Goal: Task Accomplishment & Management: Use online tool/utility

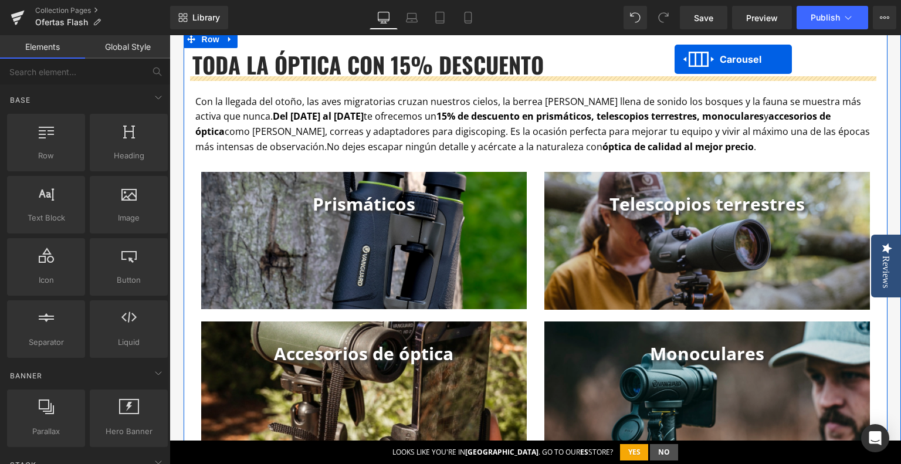
scroll to position [669, 0]
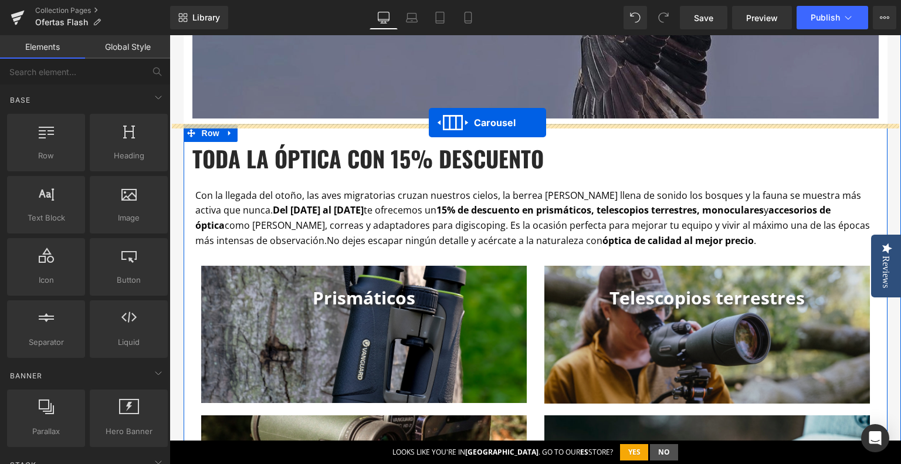
drag, startPoint x: 499, startPoint y: 182, endPoint x: 429, endPoint y: 123, distance: 91.6
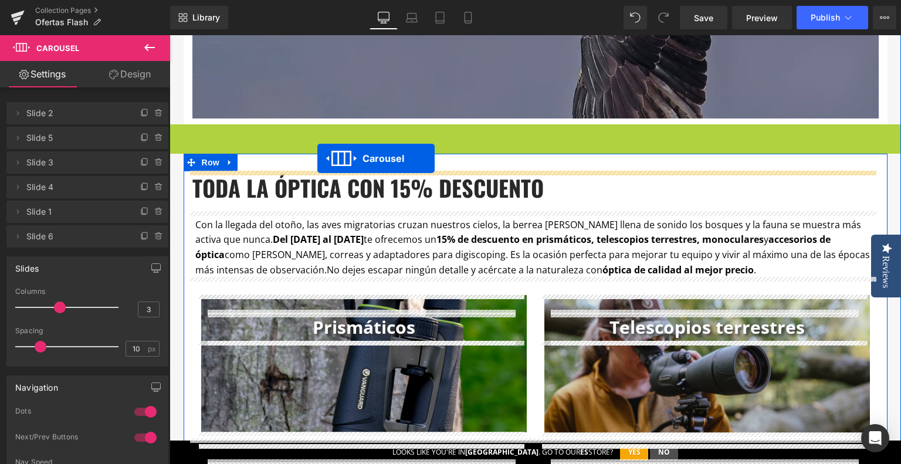
drag, startPoint x: 499, startPoint y: 131, endPoint x: 317, endPoint y: 158, distance: 183.9
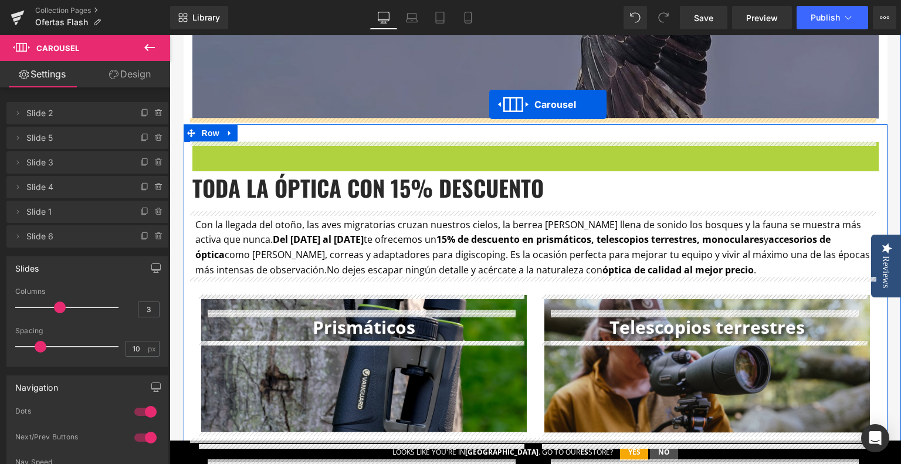
drag, startPoint x: 505, startPoint y: 152, endPoint x: 489, endPoint y: 104, distance: 49.9
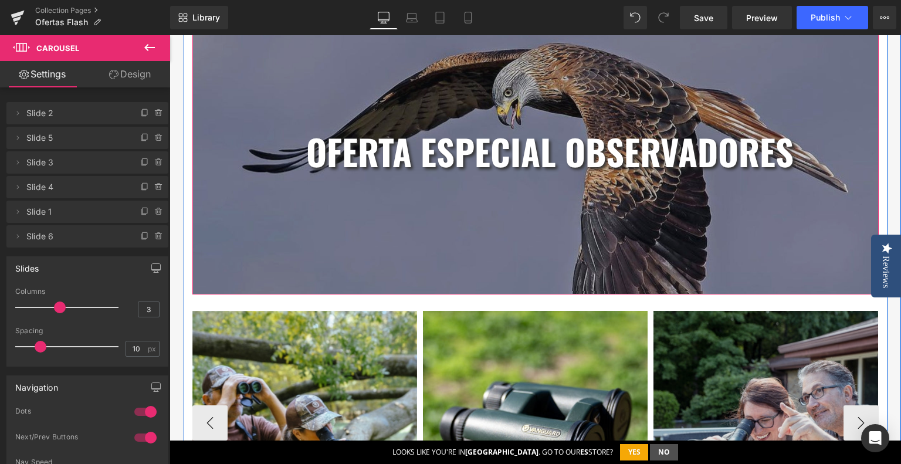
scroll to position [376, 0]
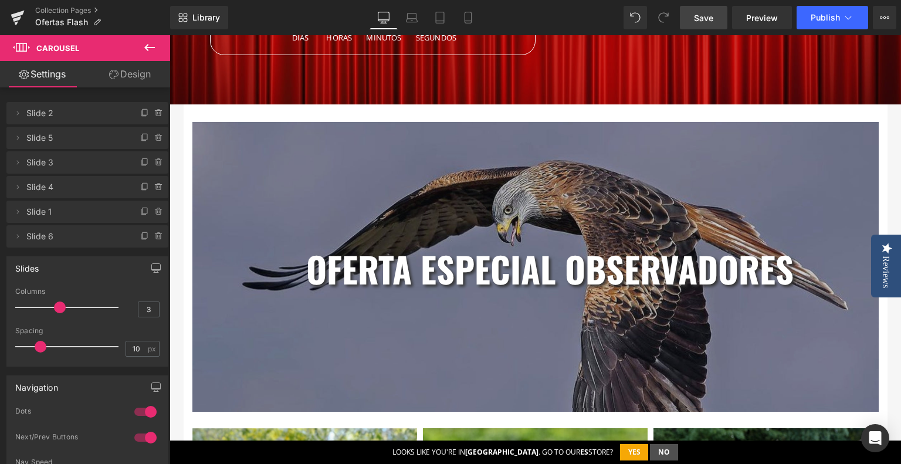
click at [696, 12] on span "Save" at bounding box center [703, 18] width 19 height 12
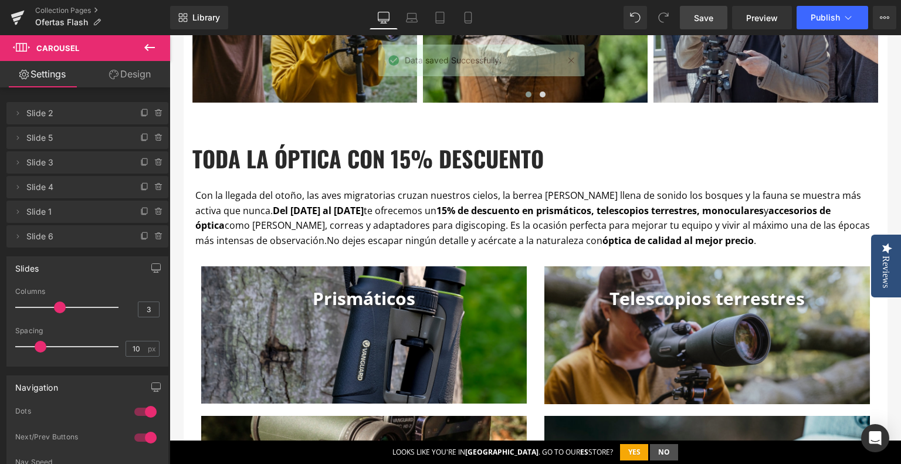
scroll to position [845, 0]
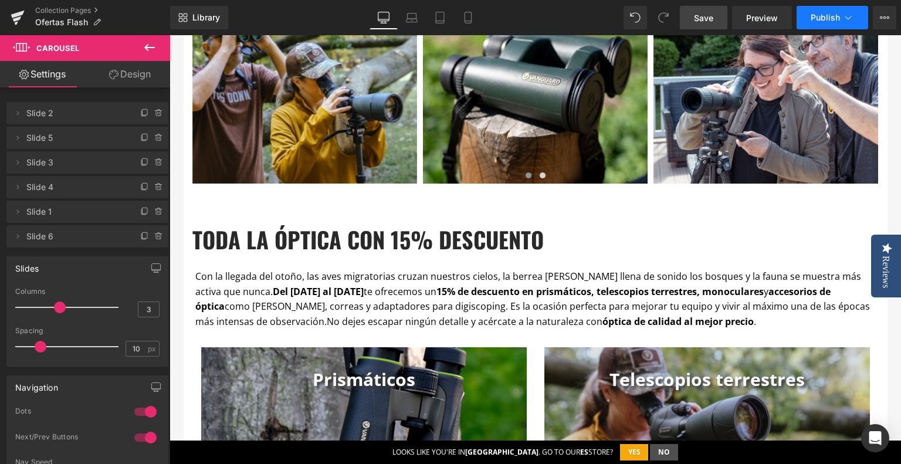
click at [825, 16] on span "Publish" at bounding box center [825, 17] width 29 height 9
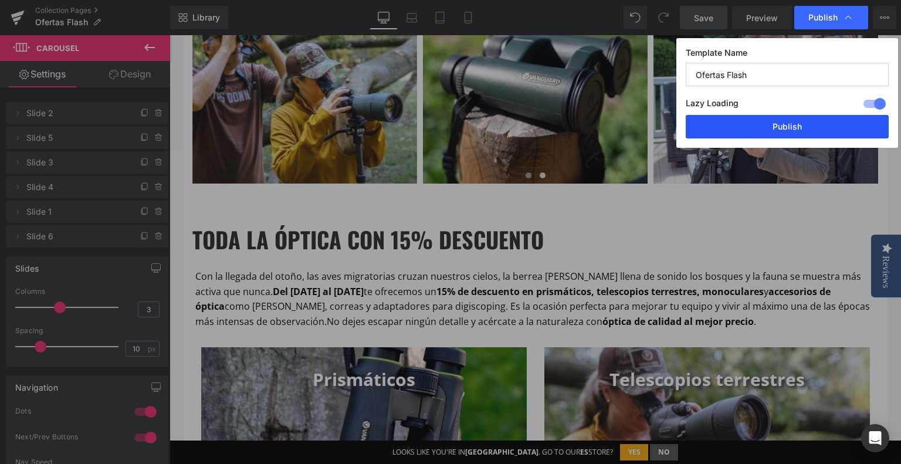
click at [781, 136] on button "Publish" at bounding box center [787, 126] width 203 height 23
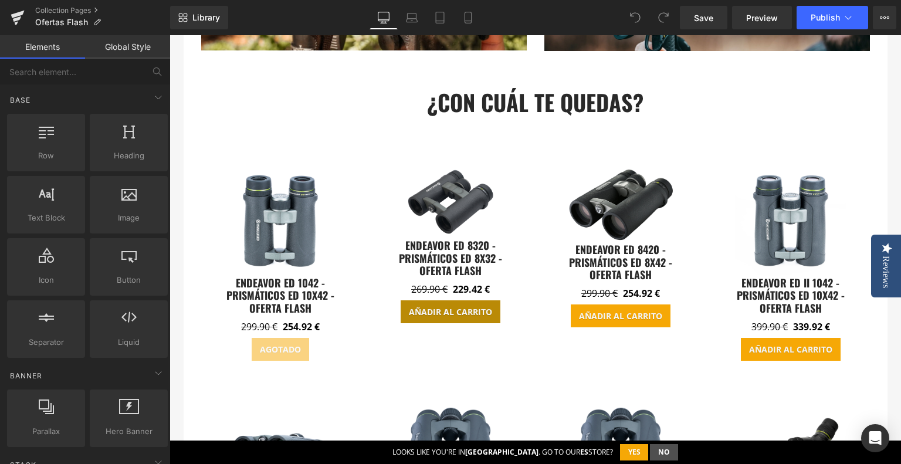
scroll to position [1467, 0]
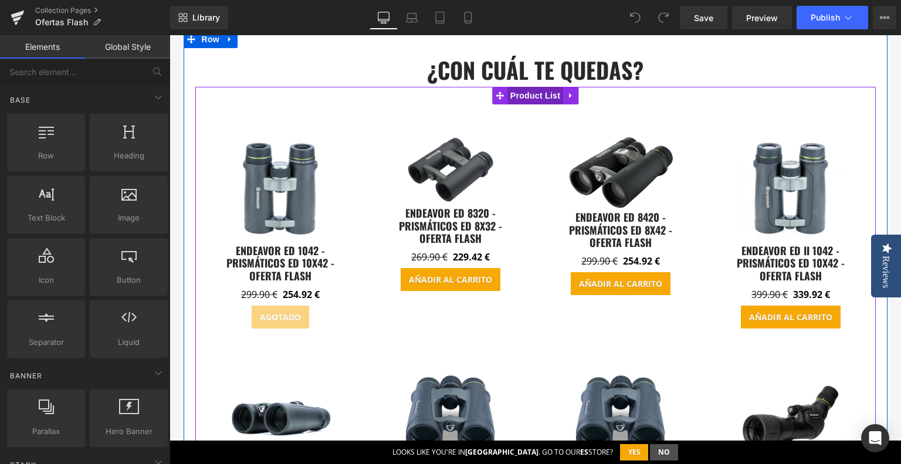
click at [533, 99] on span "Product List" at bounding box center [536, 96] width 56 height 18
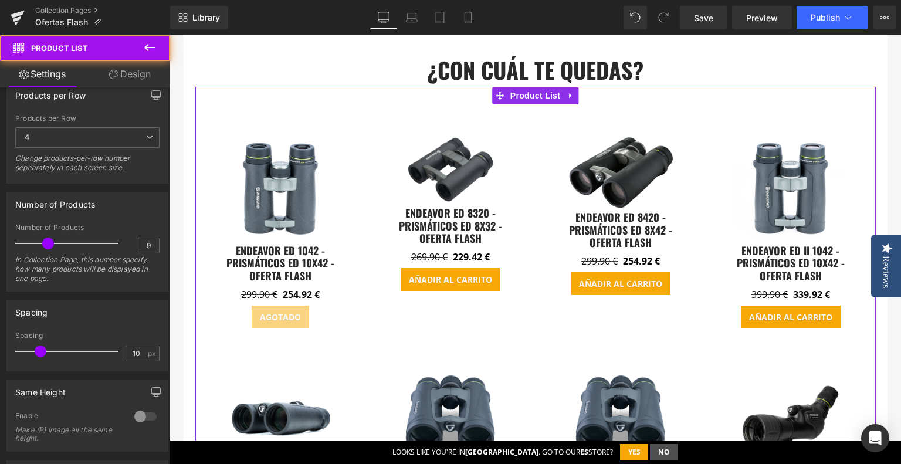
scroll to position [293, 0]
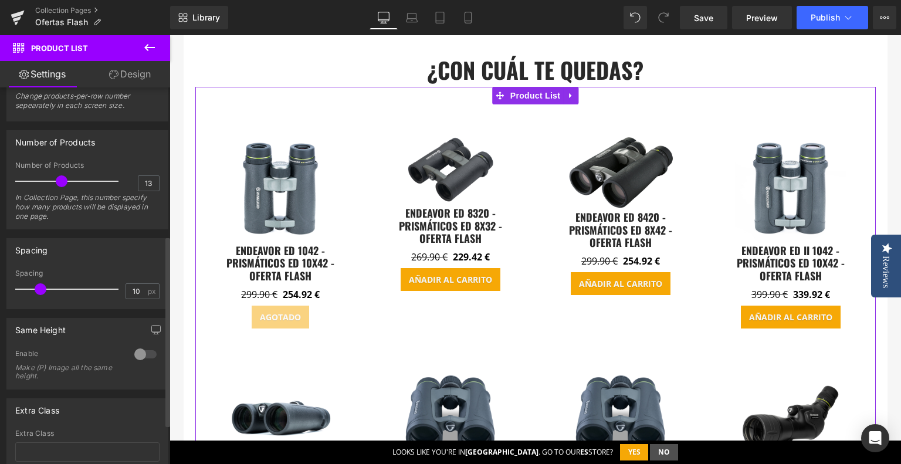
type input "12"
drag, startPoint x: 51, startPoint y: 178, endPoint x: 62, endPoint y: 181, distance: 11.5
click at [62, 181] on div at bounding box center [69, 181] width 97 height 23
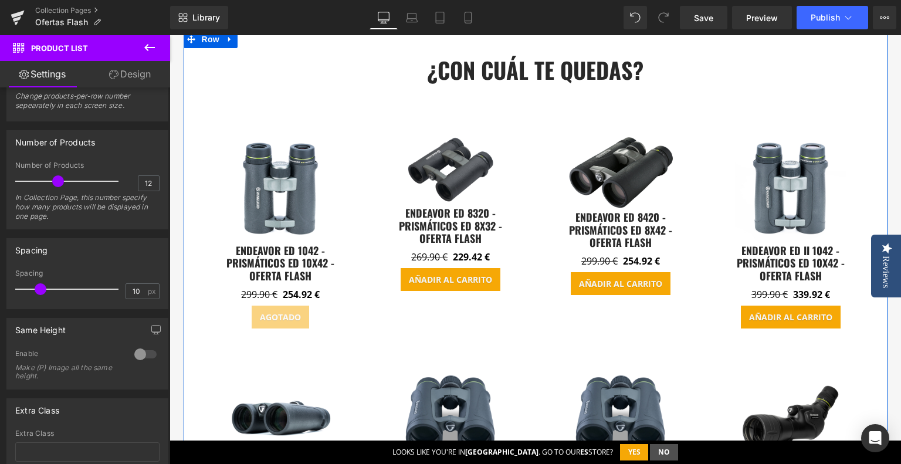
scroll to position [1232, 0]
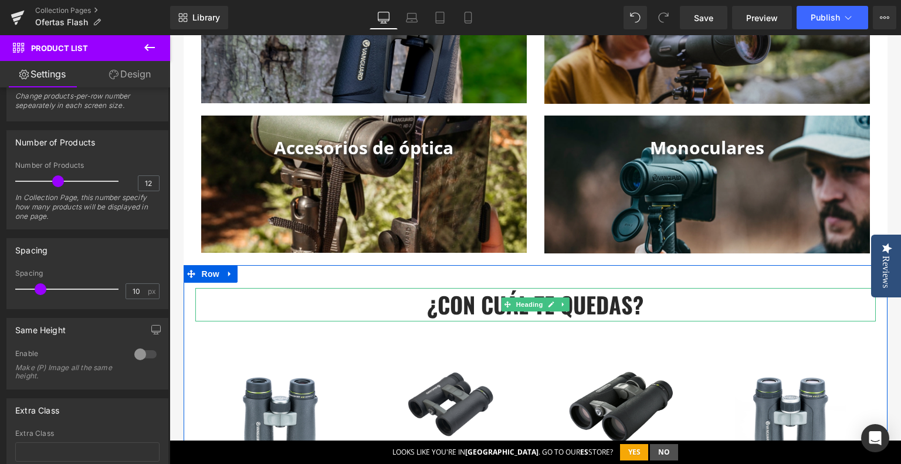
click at [449, 316] on h3 "¿CON CUÁL TE QUEDAS?" at bounding box center [535, 304] width 681 height 33
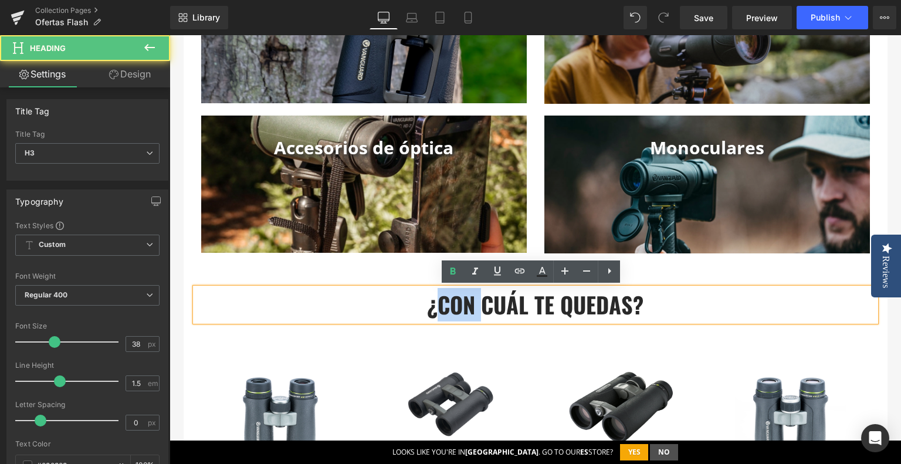
click at [449, 316] on h3 "¿CON CUÁL TE QUEDAS?" at bounding box center [535, 304] width 681 height 33
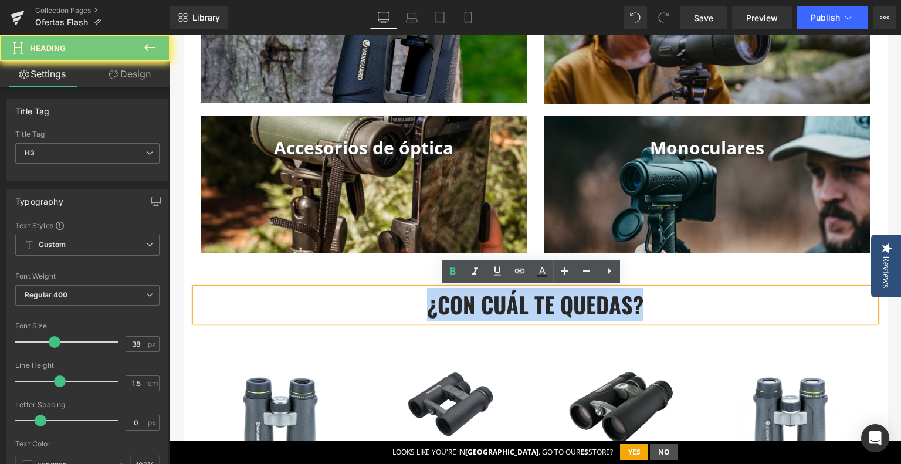
click at [449, 316] on h3 "¿CON CUÁL TE QUEDAS?" at bounding box center [535, 304] width 681 height 33
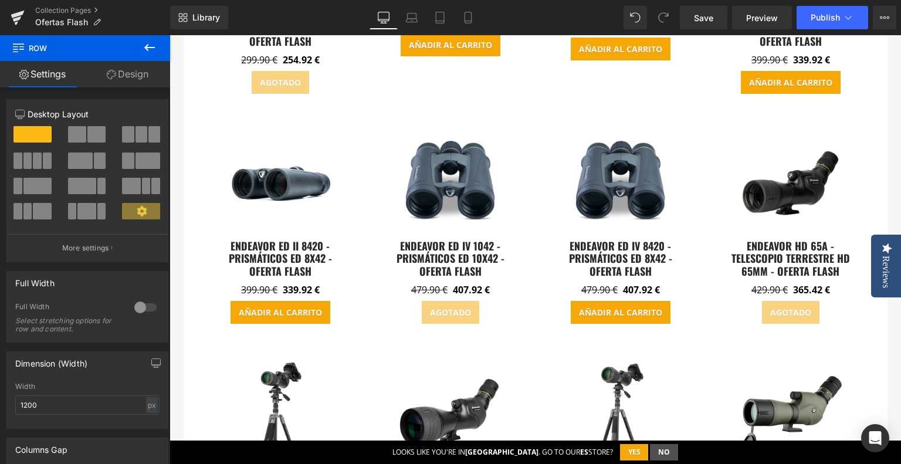
scroll to position [1408, 0]
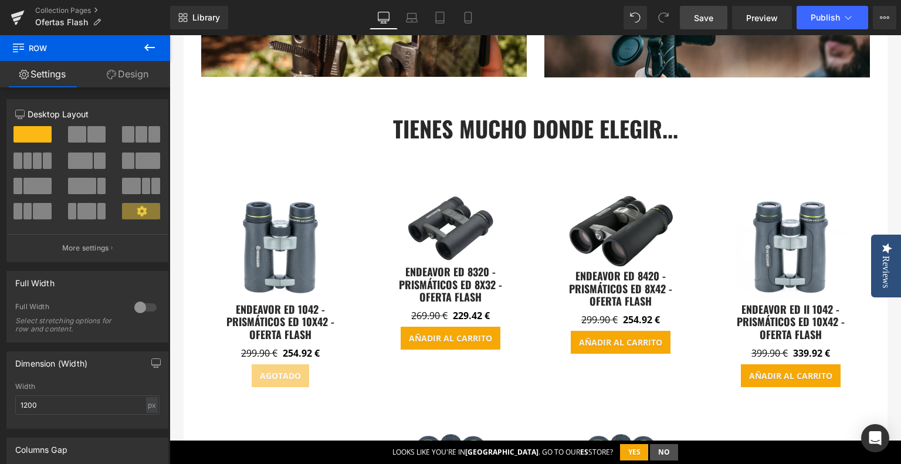
click at [691, 21] on link "Save" at bounding box center [704, 17] width 48 height 23
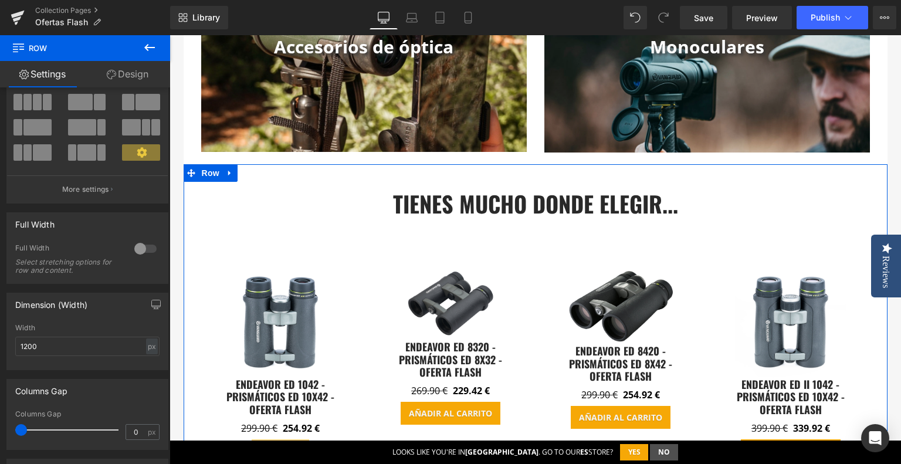
scroll to position [1291, 0]
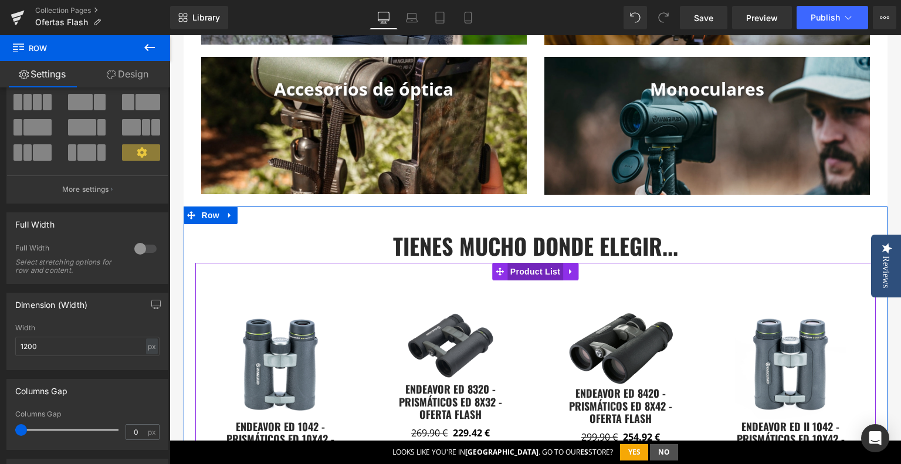
click at [520, 273] on span "Product List" at bounding box center [536, 272] width 56 height 18
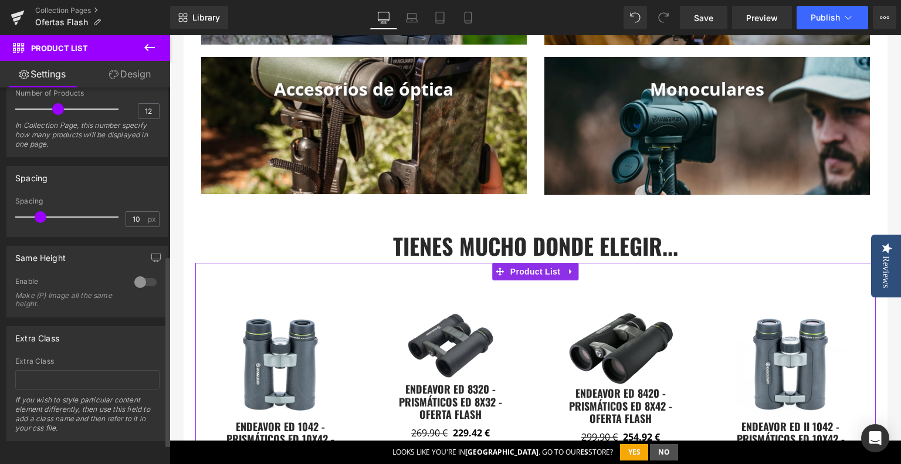
scroll to position [372, 0]
click at [147, 272] on div at bounding box center [145, 281] width 28 height 19
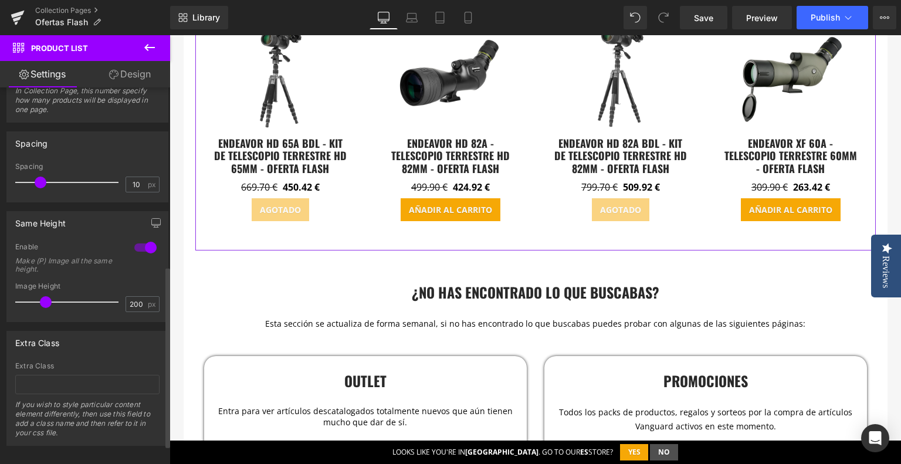
scroll to position [411, 0]
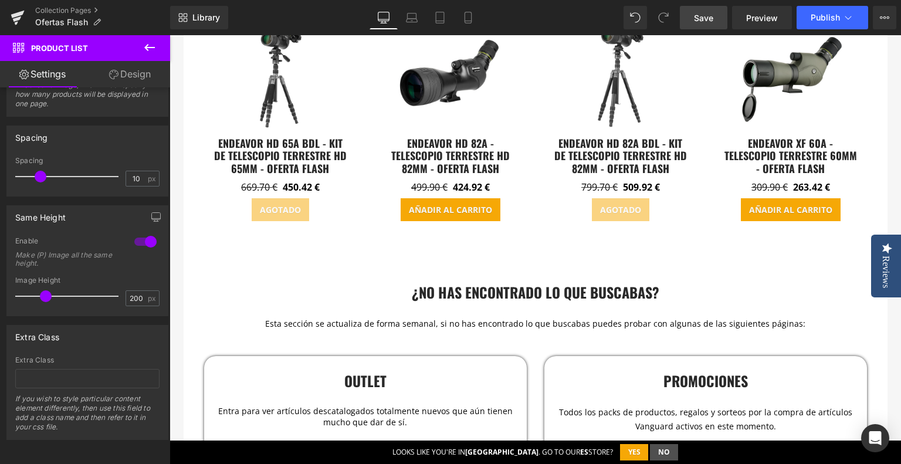
click at [718, 18] on link "Save" at bounding box center [704, 17] width 48 height 23
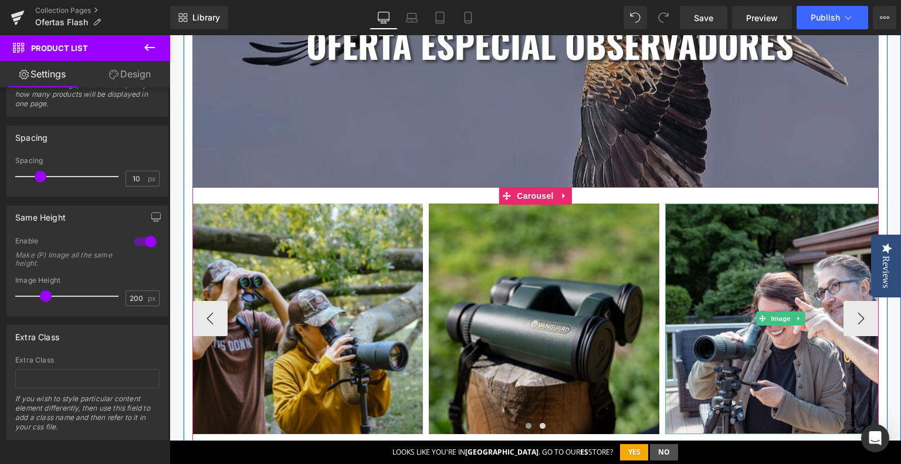
scroll to position [587, 0]
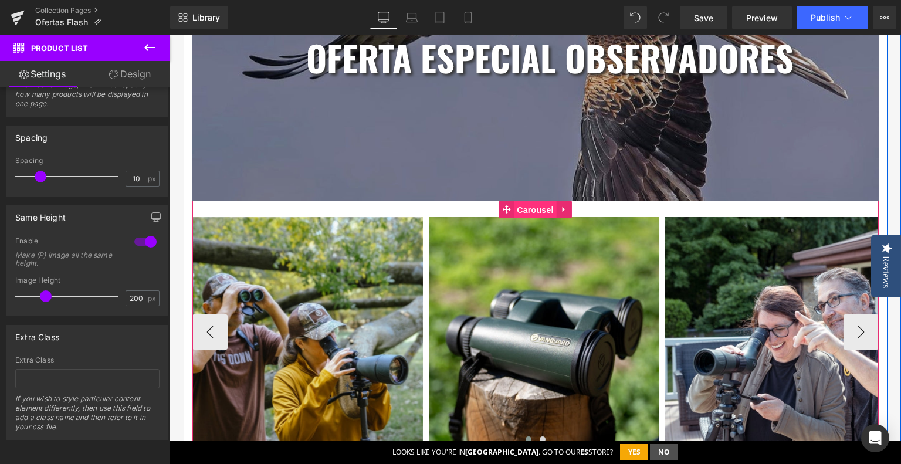
click at [545, 212] on span "Carousel" at bounding box center [535, 210] width 42 height 18
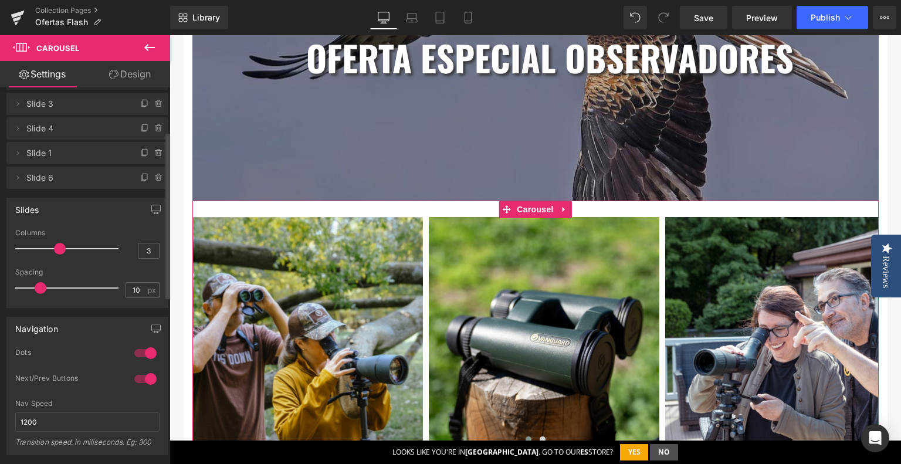
scroll to position [117, 0]
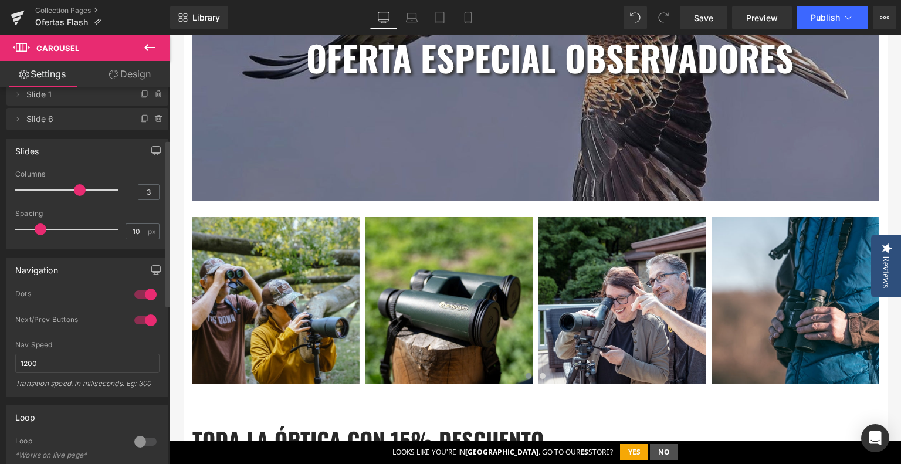
drag, startPoint x: 55, startPoint y: 192, endPoint x: 68, endPoint y: 197, distance: 13.7
click at [68, 197] on div at bounding box center [69, 189] width 97 height 23
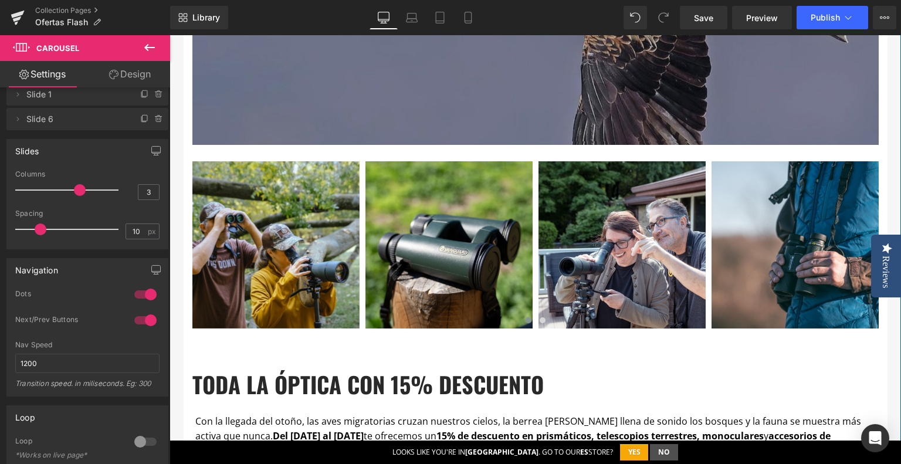
scroll to position [763, 0]
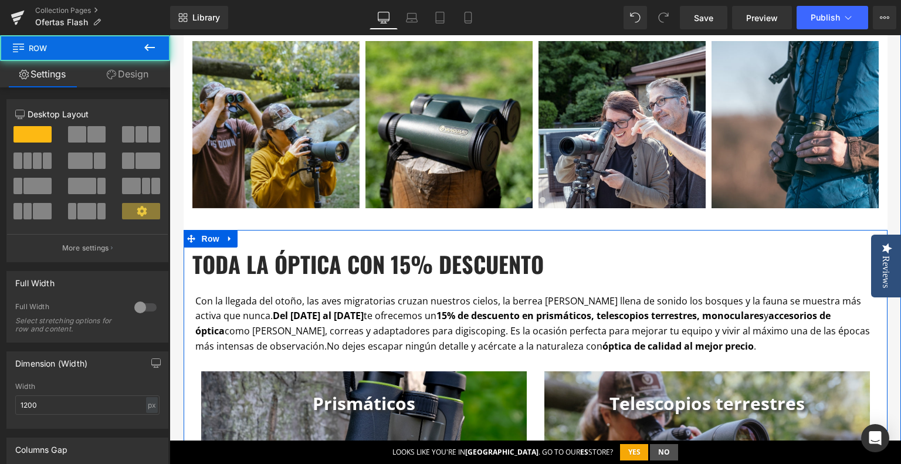
click at [388, 241] on div "toda la óptica con 15% descuento Heading Con la llegada del otoño, las aves mig…" at bounding box center [536, 450] width 704 height 441
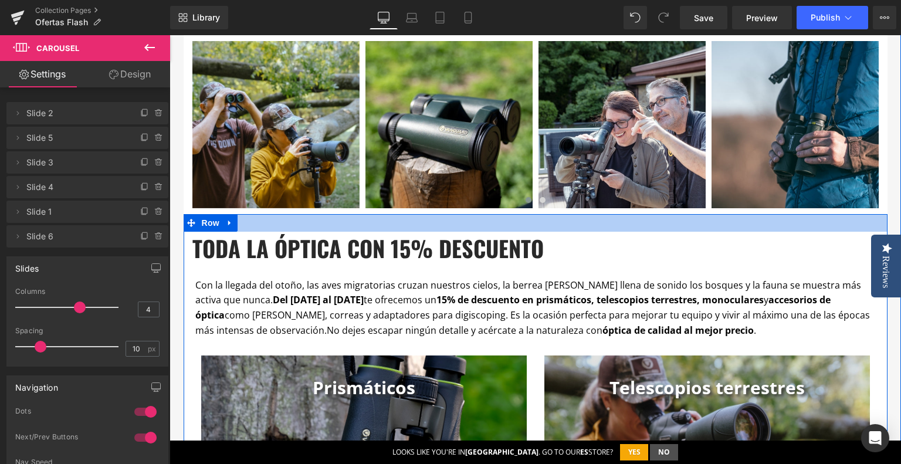
drag, startPoint x: 405, startPoint y: 219, endPoint x: 417, endPoint y: 210, distance: 14.7
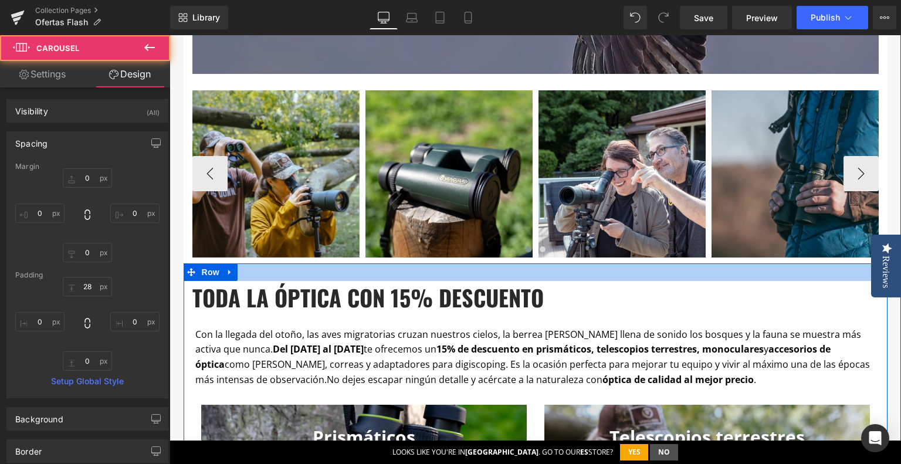
scroll to position [704, 0]
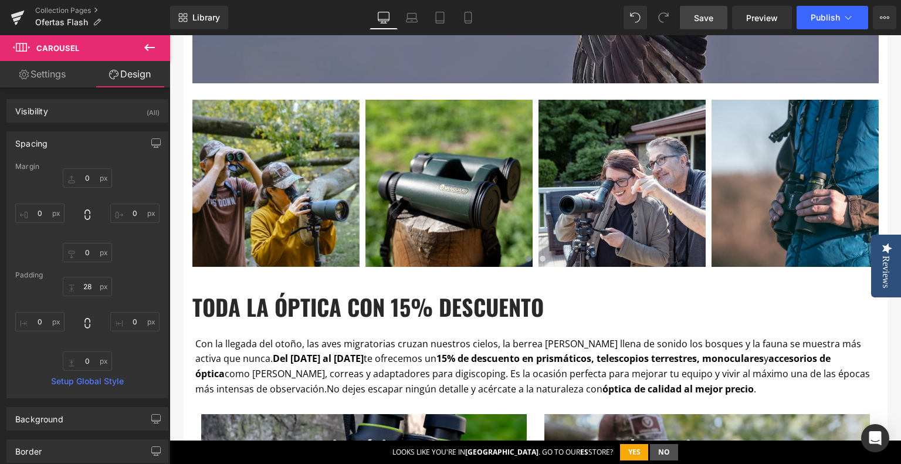
click at [698, 21] on span "Save" at bounding box center [703, 18] width 19 height 12
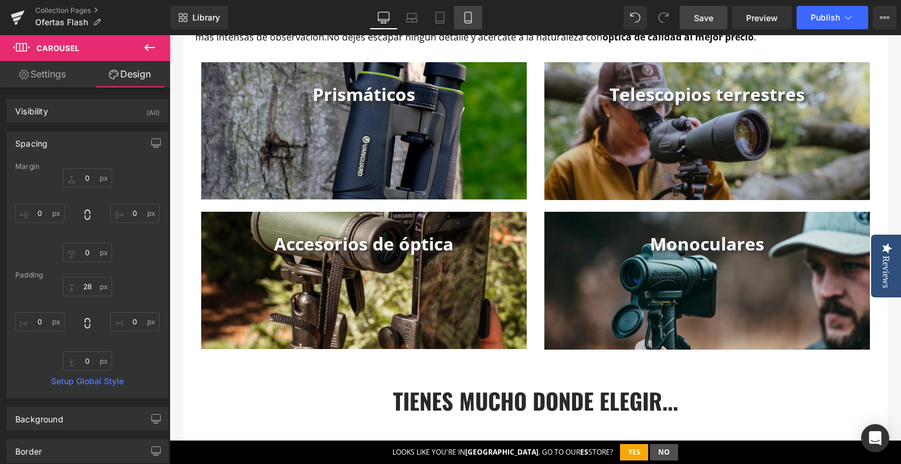
click at [466, 16] on icon at bounding box center [468, 18] width 12 height 12
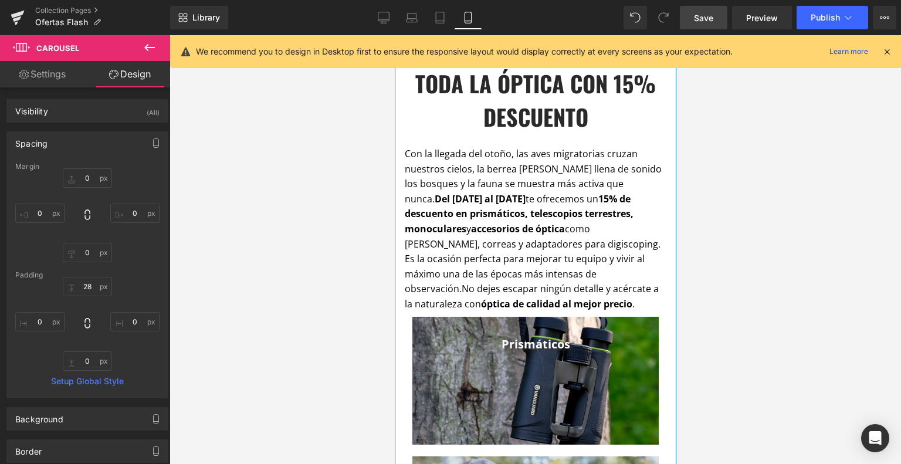
scroll to position [899, 0]
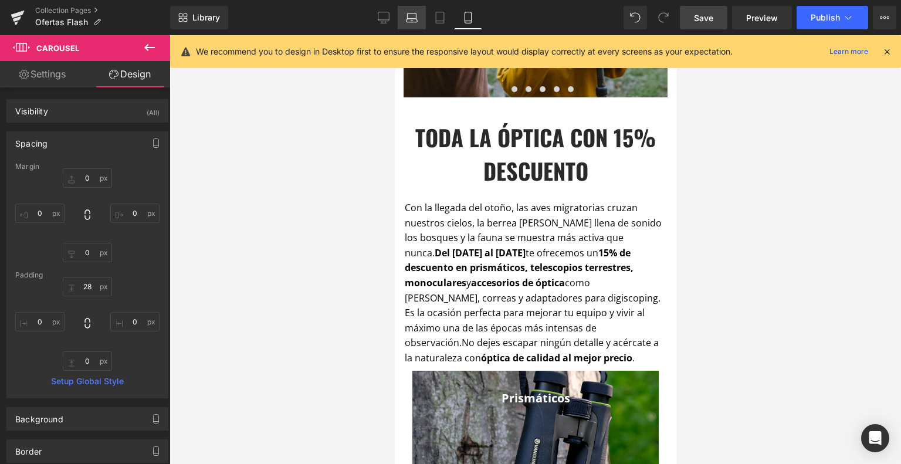
click at [416, 19] on icon at bounding box center [412, 18] width 12 height 12
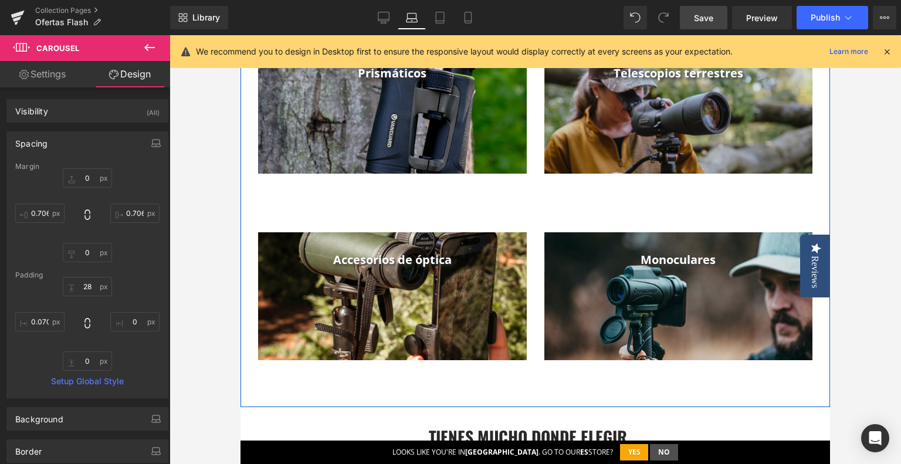
scroll to position [1005, 0]
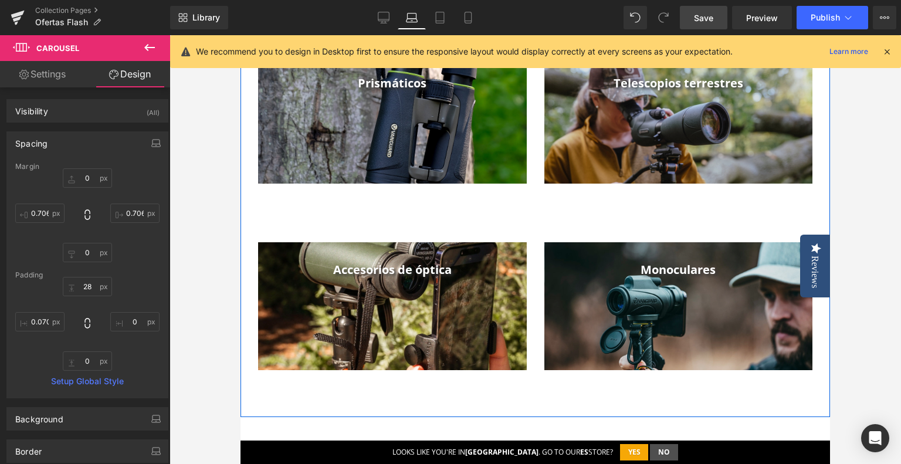
click at [473, 220] on div "toda la óptica con 15% descuento Heading Con la llegada del otoño, las aves mig…" at bounding box center [536, 164] width 590 height 495
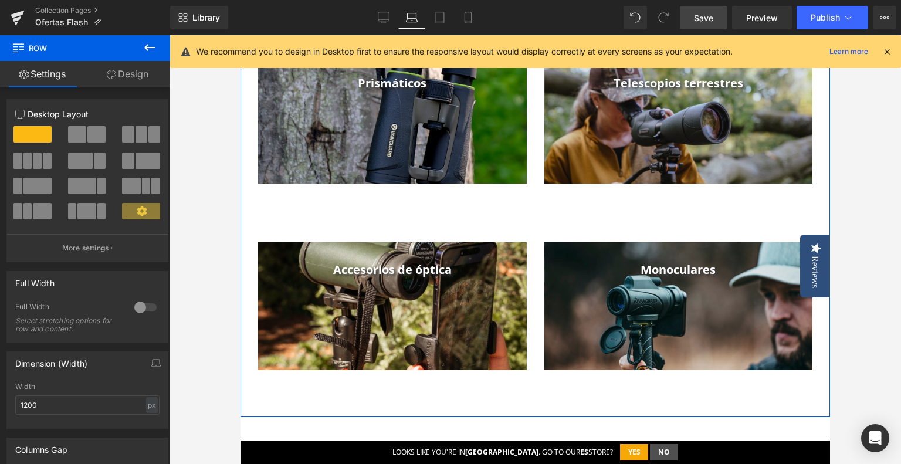
click at [448, 209] on div "toda la óptica con 15% descuento Heading Con la llegada del otoño, las aves mig…" at bounding box center [536, 164] width 590 height 495
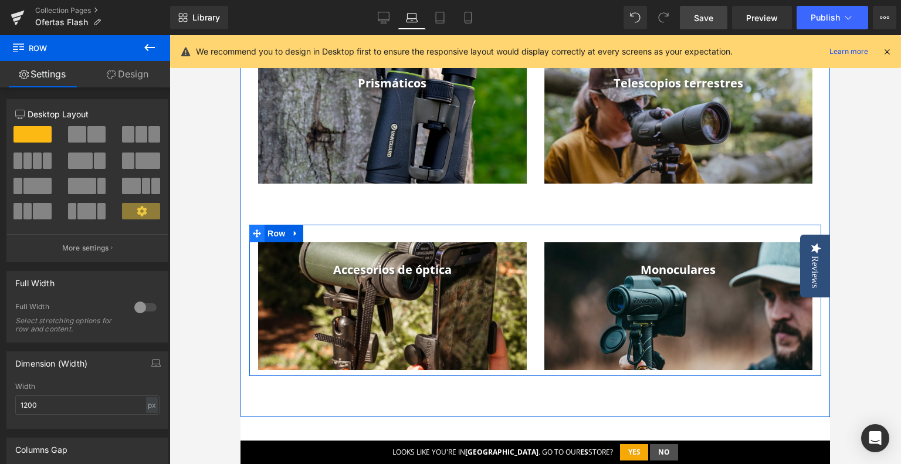
click at [255, 231] on icon at bounding box center [257, 233] width 8 height 9
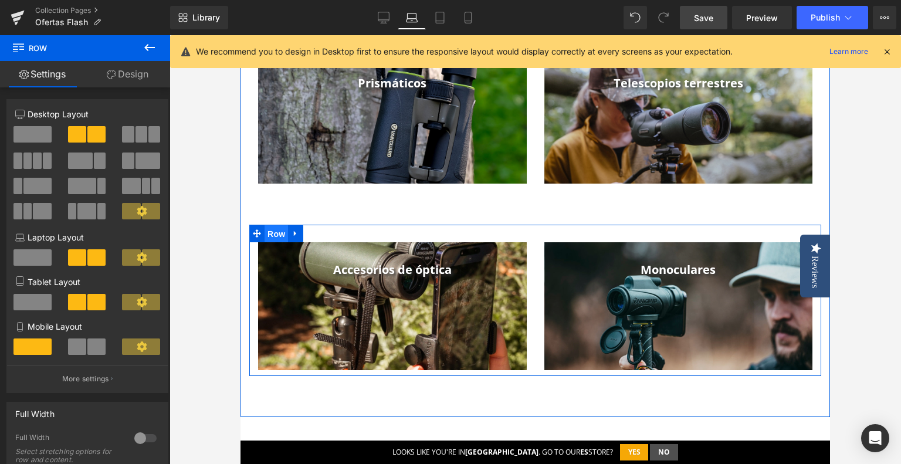
click at [266, 234] on span "Row" at bounding box center [276, 234] width 23 height 18
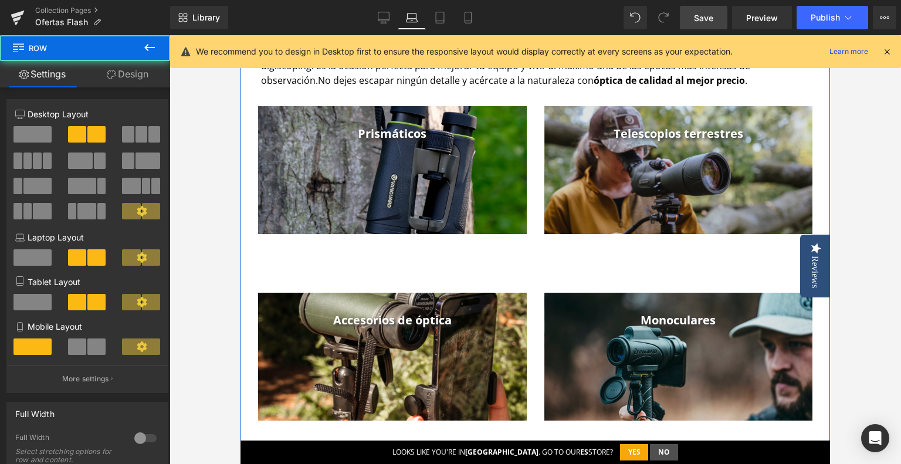
scroll to position [946, 0]
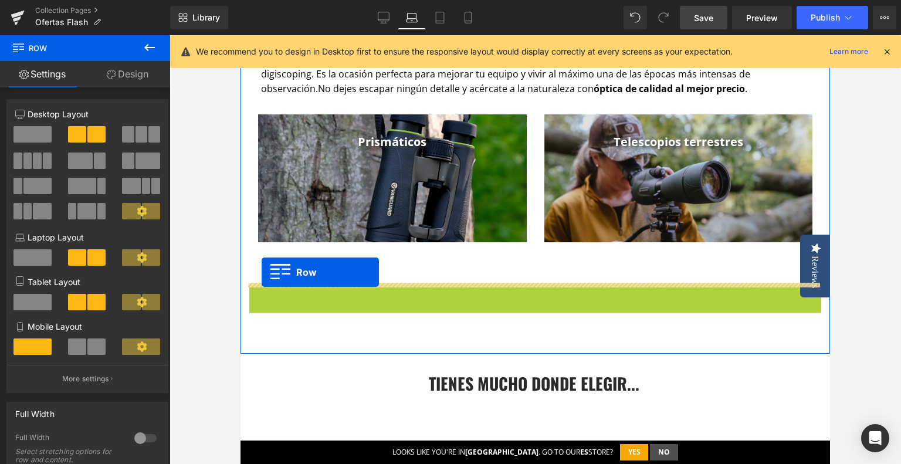
drag, startPoint x: 253, startPoint y: 292, endPoint x: 262, endPoint y: 272, distance: 21.6
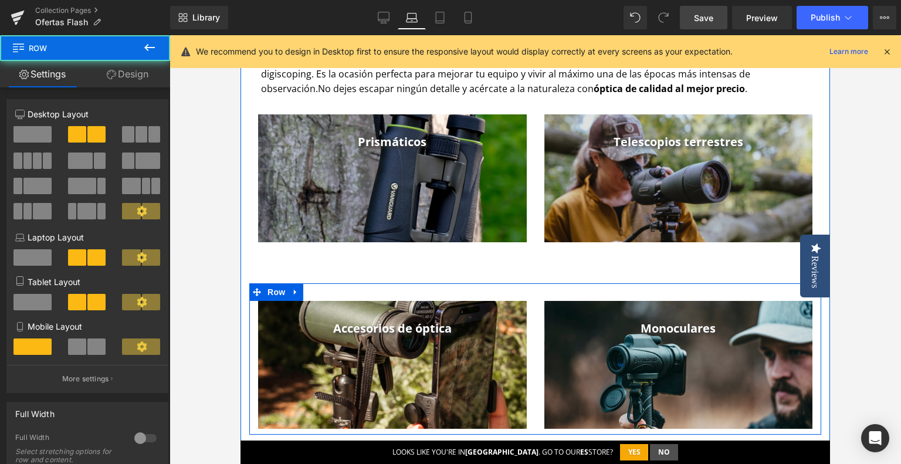
click at [241, 35] on div "155px" at bounding box center [241, 35] width 0 height 0
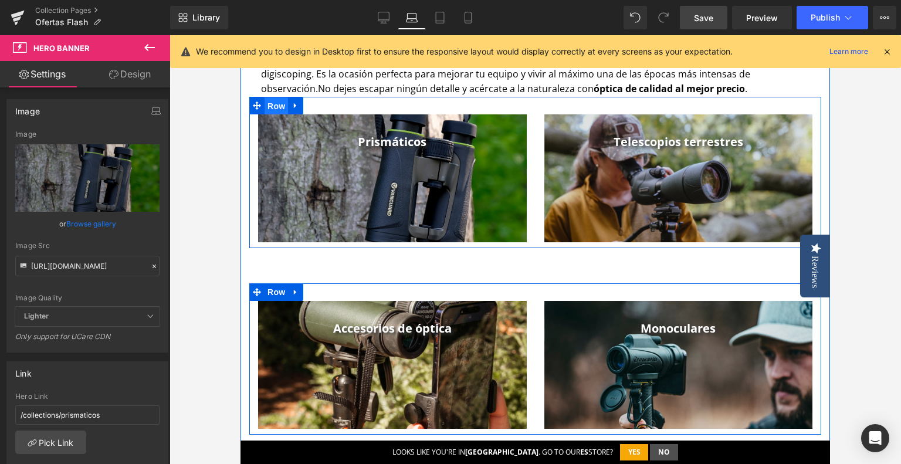
drag, startPoint x: 273, startPoint y: 108, endPoint x: 428, endPoint y: 144, distance: 158.4
click at [273, 108] on span "Row" at bounding box center [276, 106] width 23 height 18
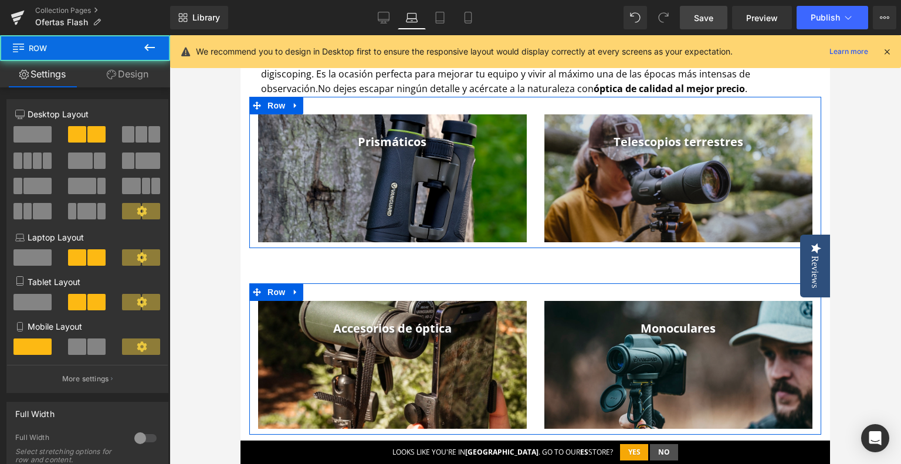
click at [128, 86] on link "Design" at bounding box center [127, 74] width 85 height 26
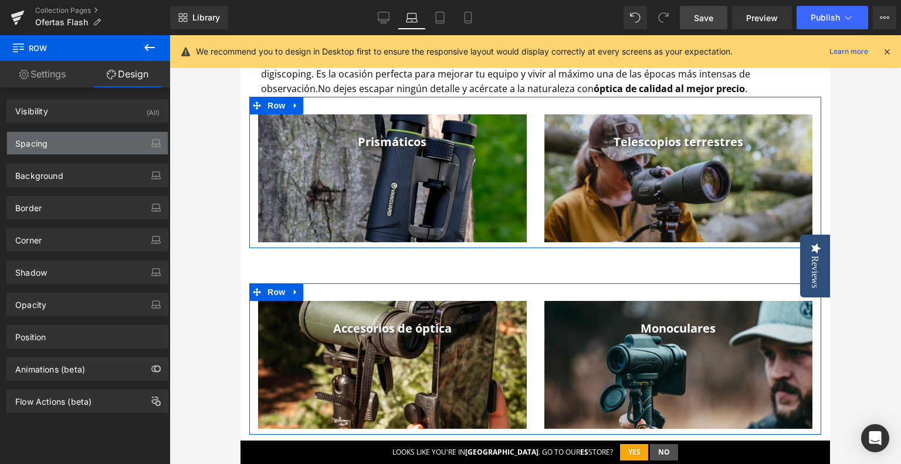
click at [80, 144] on div "Spacing" at bounding box center [87, 143] width 161 height 22
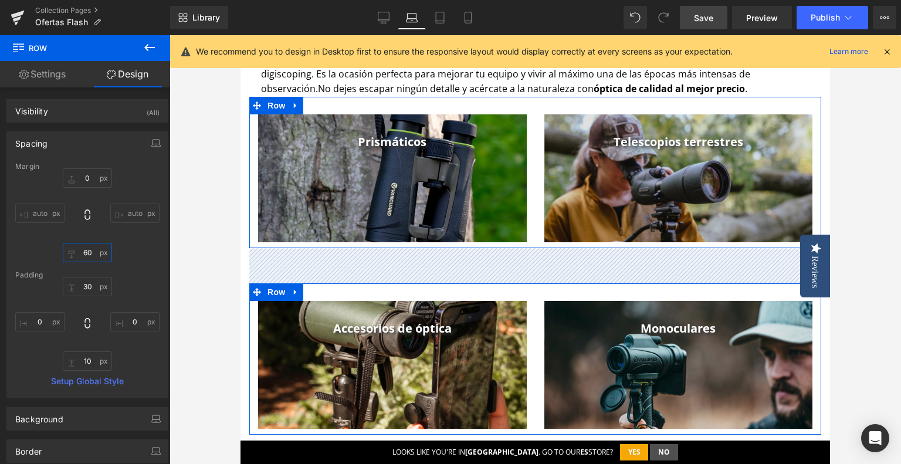
click at [86, 252] on input "60" at bounding box center [87, 252] width 49 height 19
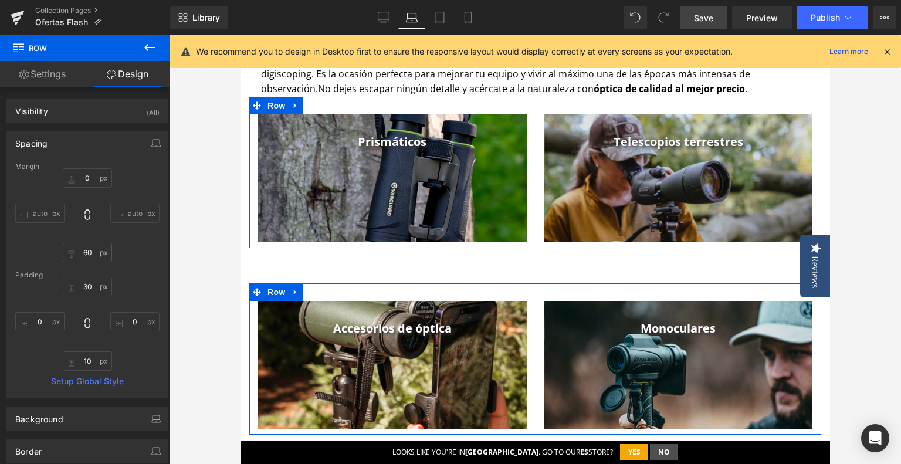
type input "0"
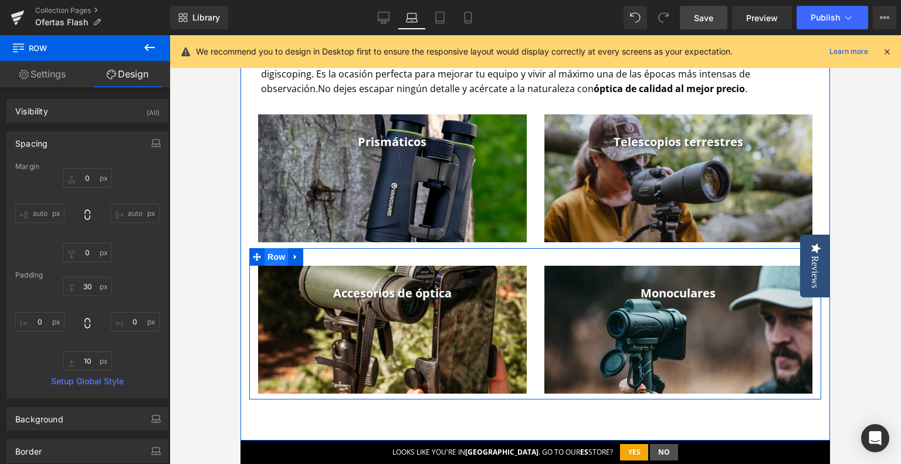
click at [269, 256] on span "Row" at bounding box center [276, 257] width 23 height 18
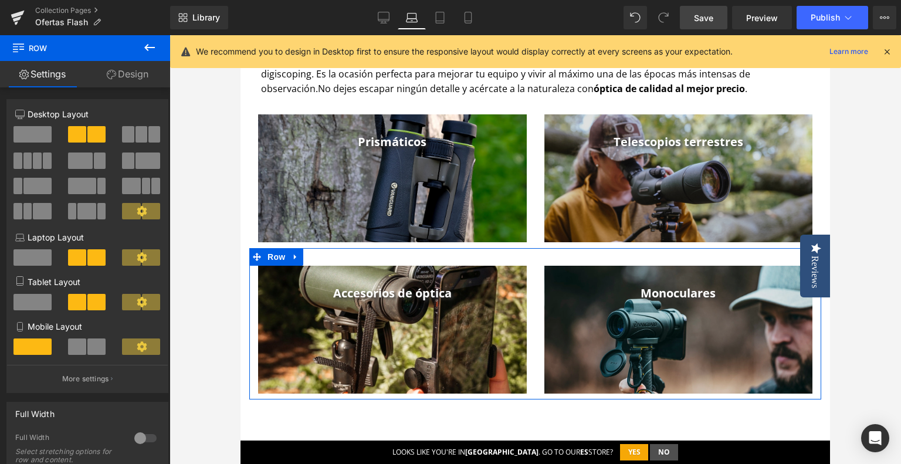
click at [123, 74] on link "Design" at bounding box center [127, 74] width 85 height 26
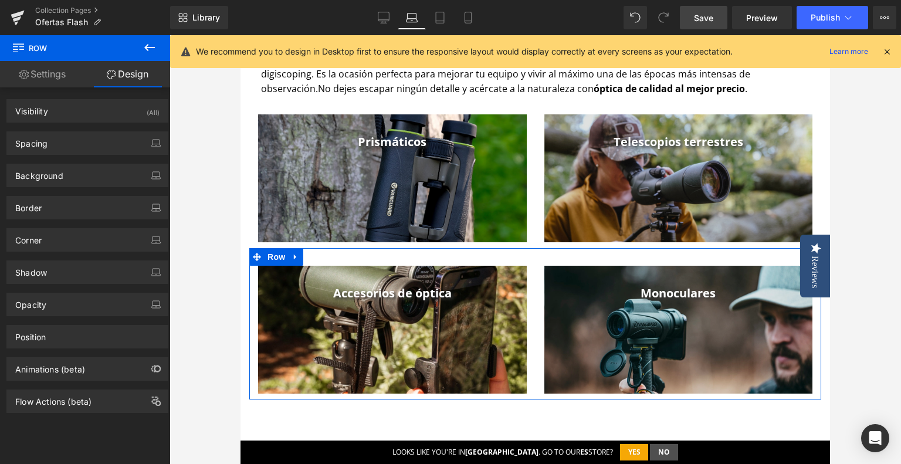
drag, startPoint x: 83, startPoint y: 141, endPoint x: 92, endPoint y: 181, distance: 40.9
click at [83, 141] on div "Spacing" at bounding box center [87, 143] width 161 height 22
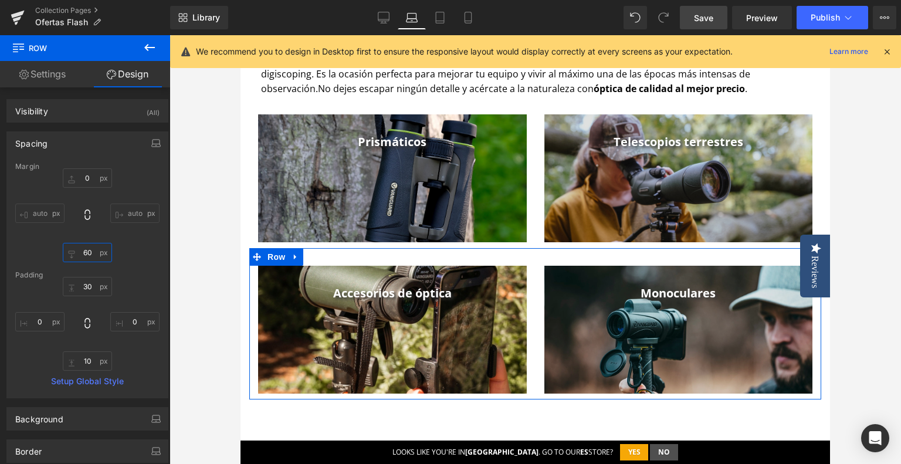
click at [87, 255] on input "60" at bounding box center [87, 252] width 49 height 19
type input "0"
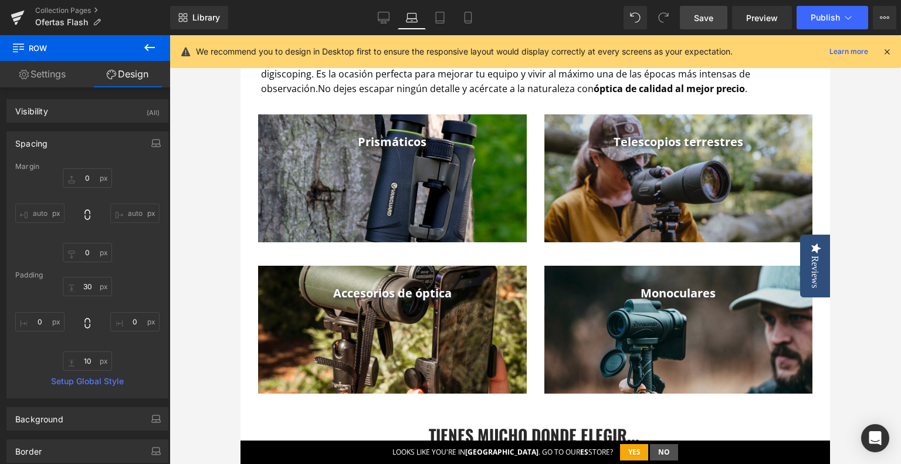
click at [840, 355] on div at bounding box center [536, 249] width 732 height 429
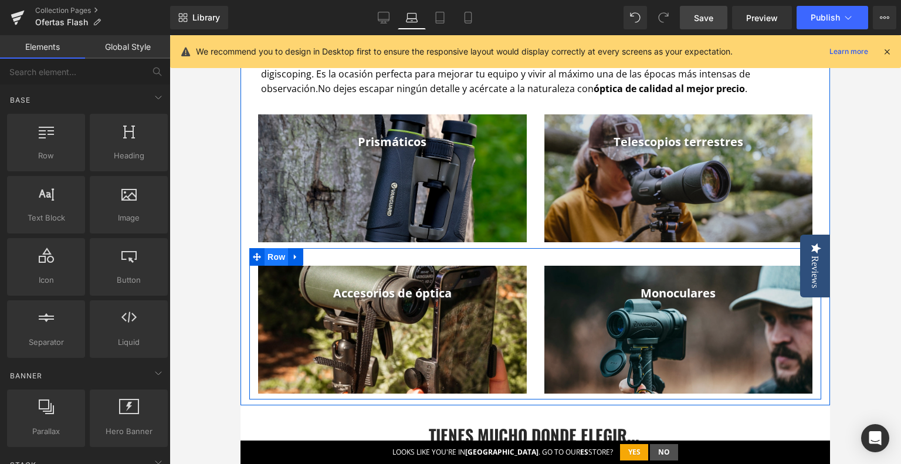
click at [275, 259] on span "Row" at bounding box center [276, 257] width 23 height 18
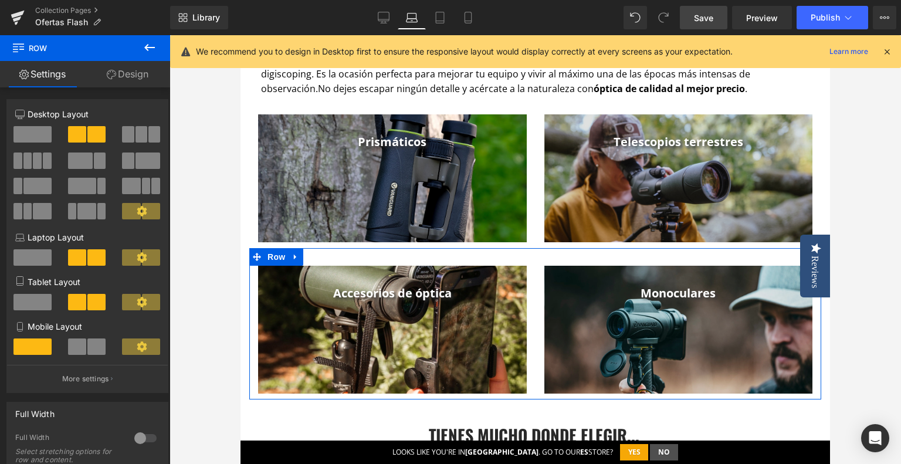
click at [131, 83] on link "Design" at bounding box center [127, 74] width 85 height 26
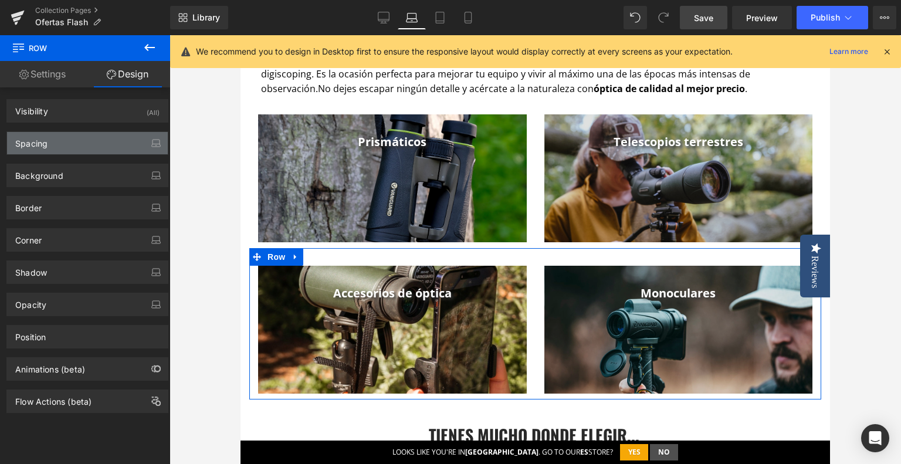
click at [61, 150] on div "Spacing" at bounding box center [87, 143] width 161 height 22
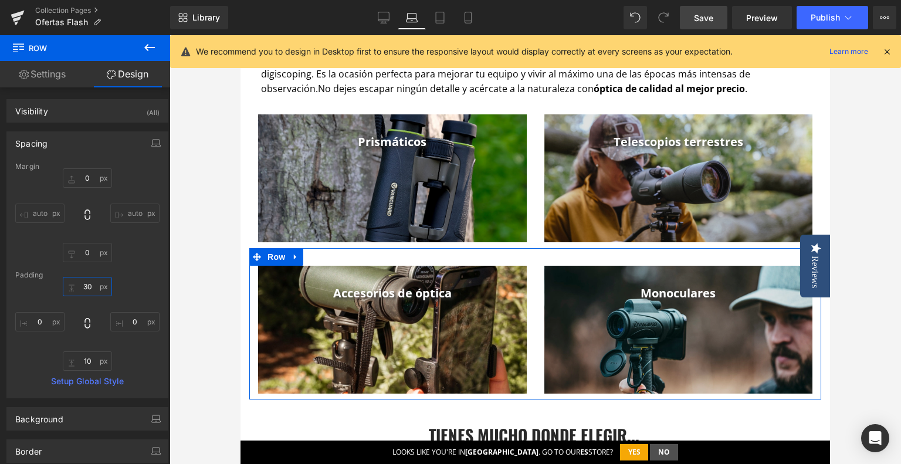
click at [79, 289] on input "30" at bounding box center [87, 286] width 49 height 19
type input "10"
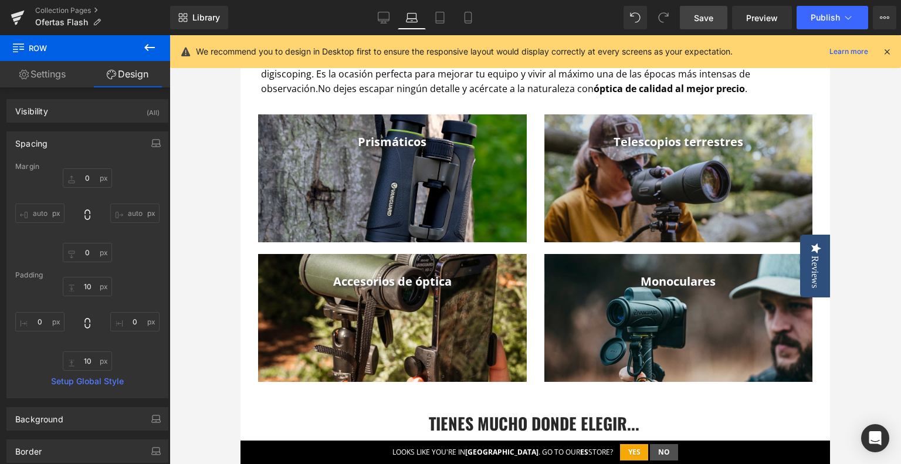
click at [864, 167] on div at bounding box center [536, 249] width 732 height 429
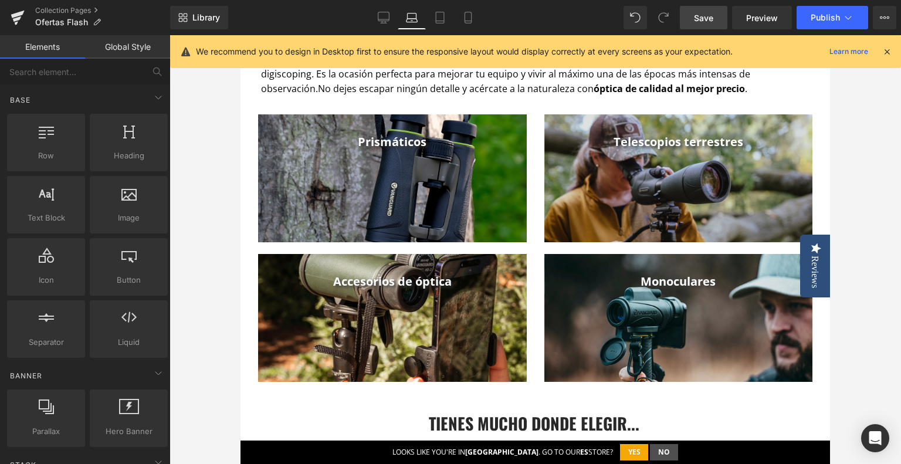
click at [368, 24] on div "Library Laptop Desktop Laptop Tablet Mobile Save Preview Publish Scheduled View…" at bounding box center [535, 17] width 731 height 23
click at [375, 18] on link "Desktop" at bounding box center [384, 17] width 28 height 23
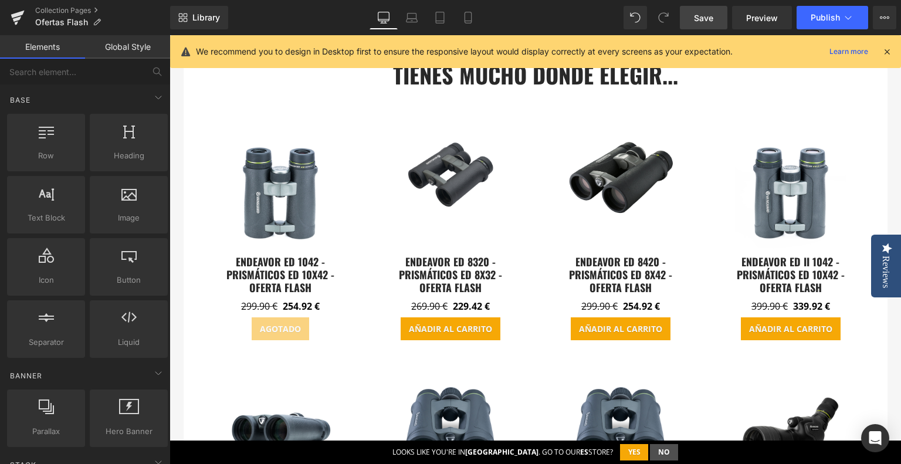
scroll to position [971, 0]
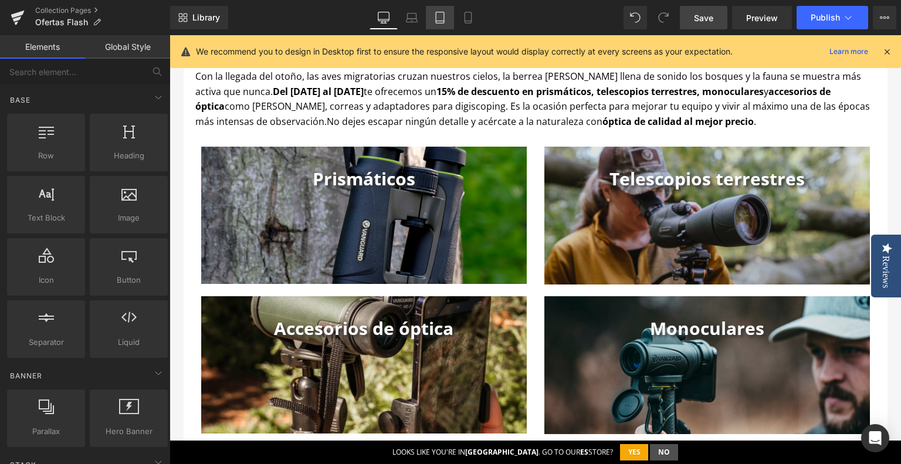
click at [439, 13] on icon at bounding box center [440, 18] width 12 height 12
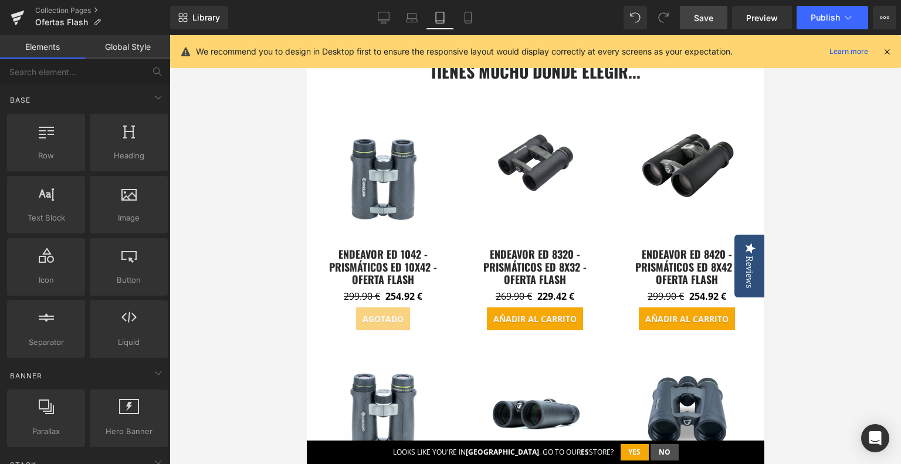
scroll to position [868, 0]
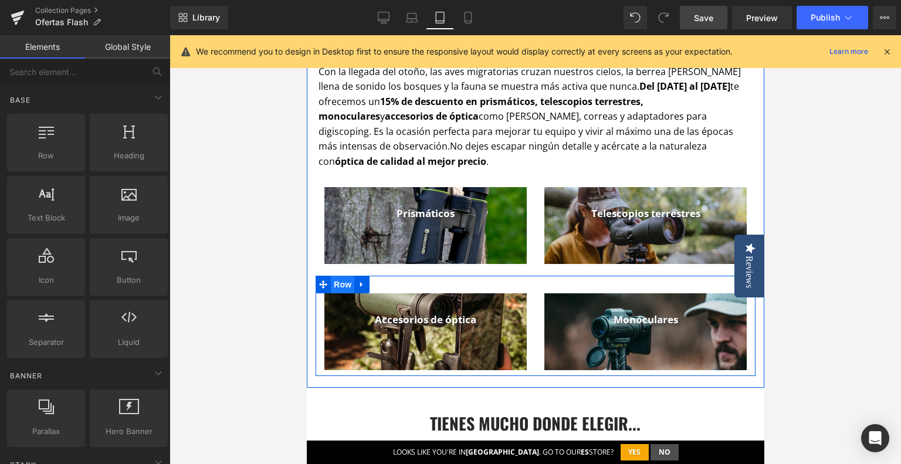
click at [341, 286] on span "Row" at bounding box center [341, 285] width 23 height 18
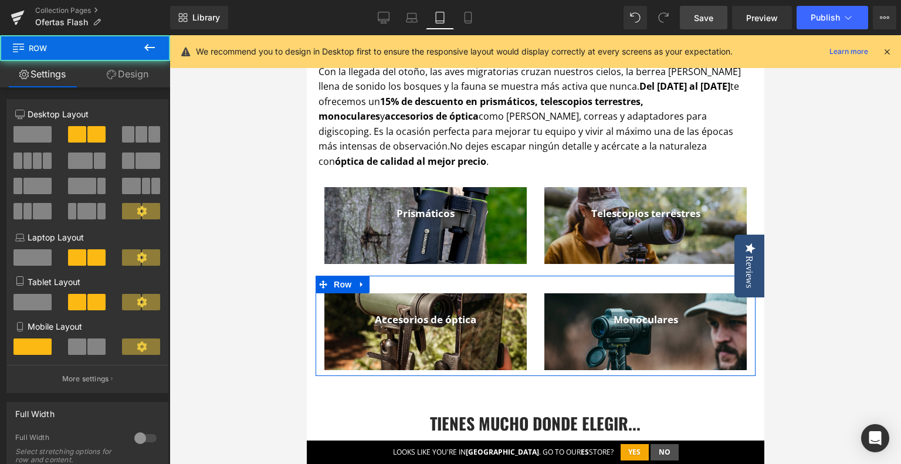
click at [126, 71] on link "Design" at bounding box center [127, 74] width 85 height 26
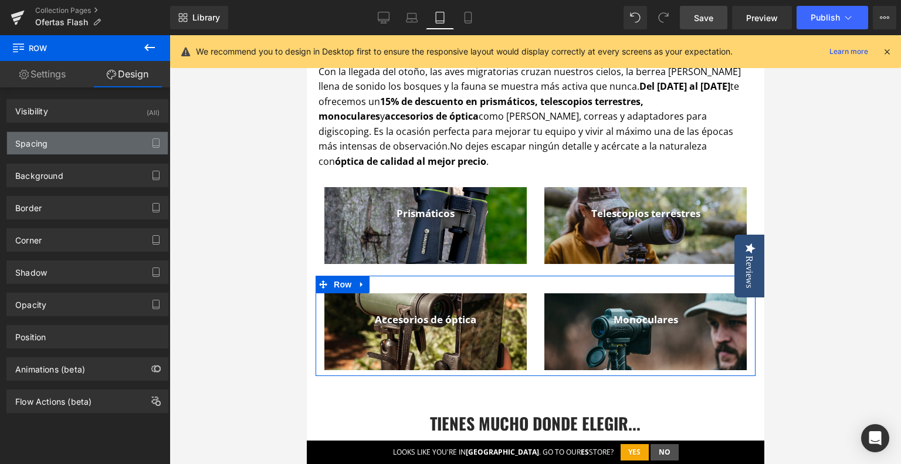
click at [89, 145] on div "Spacing" at bounding box center [87, 143] width 161 height 22
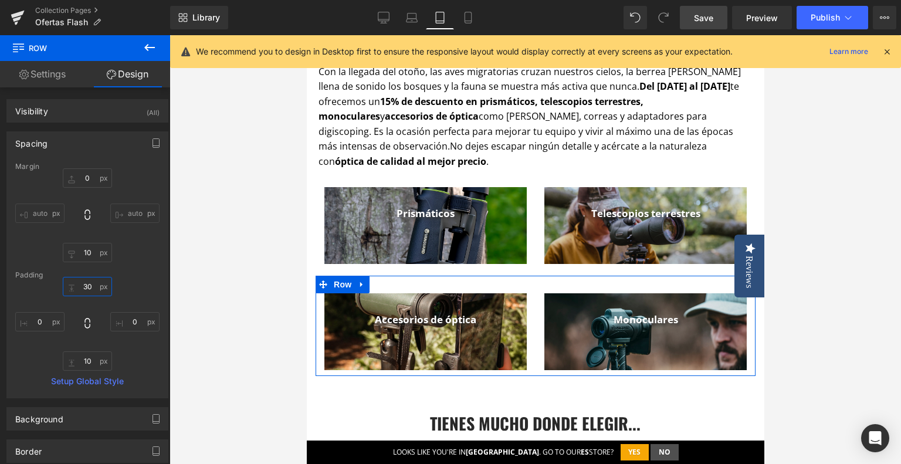
click at [83, 288] on input "30" at bounding box center [87, 286] width 49 height 19
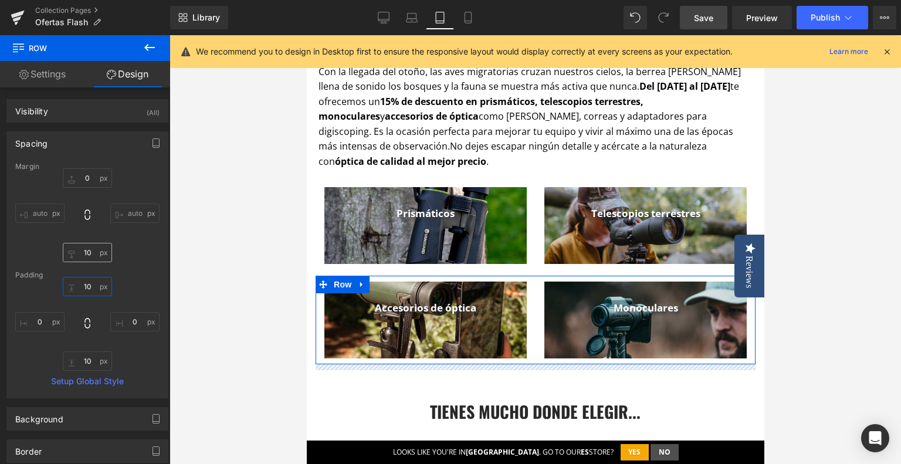
type input "10"
click at [82, 252] on input "10" at bounding box center [87, 252] width 49 height 19
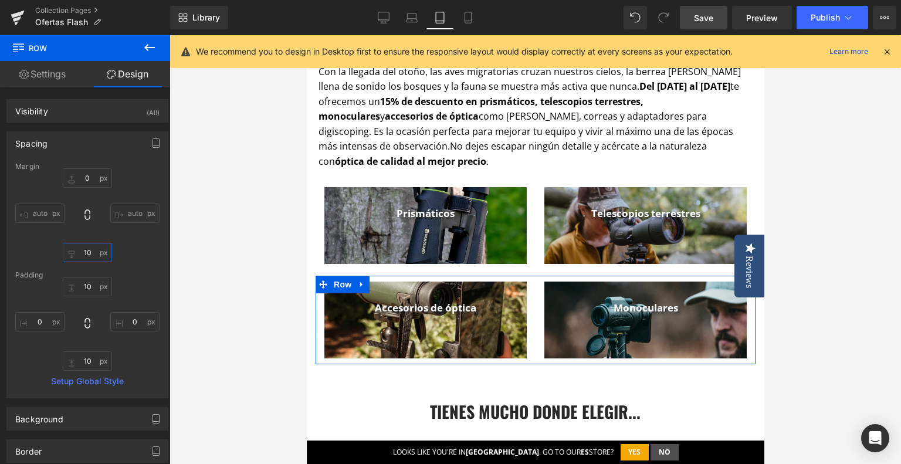
type input "0"
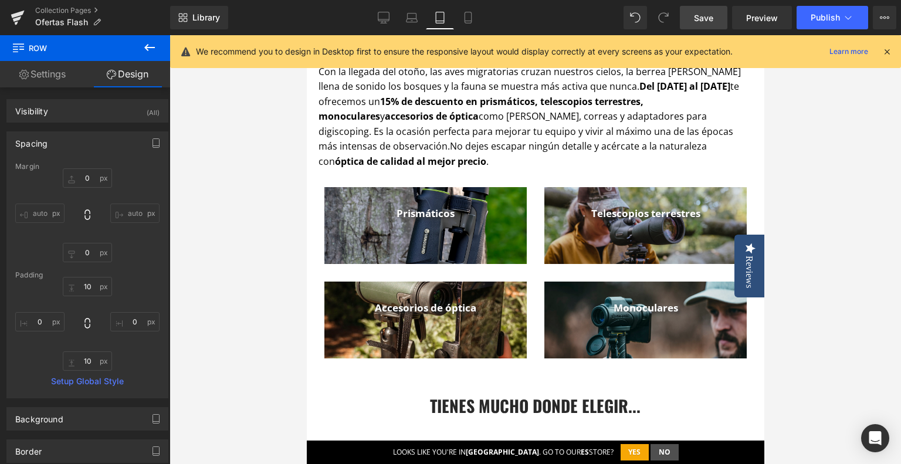
click at [799, 266] on div at bounding box center [536, 249] width 732 height 429
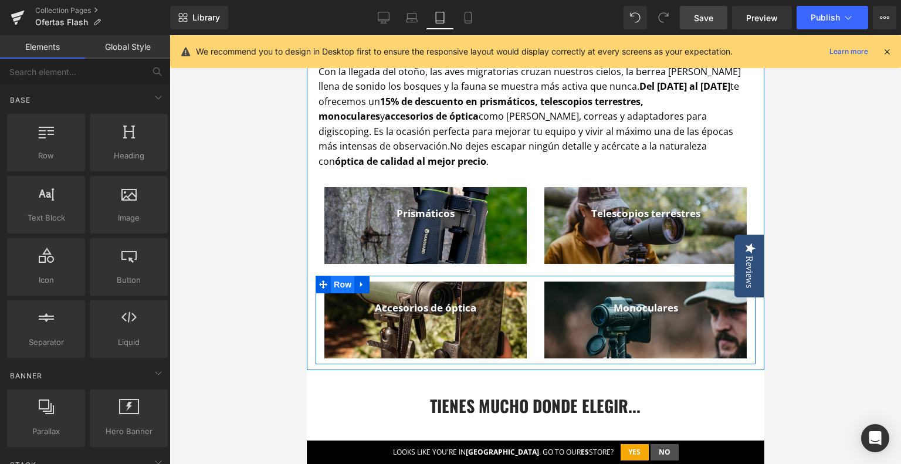
click at [337, 282] on span "Row" at bounding box center [341, 285] width 23 height 18
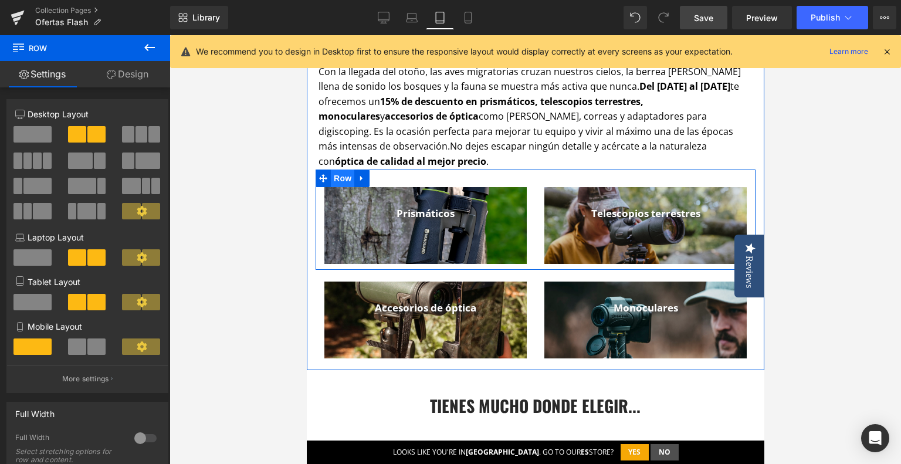
click at [334, 180] on span "Row" at bounding box center [341, 179] width 23 height 18
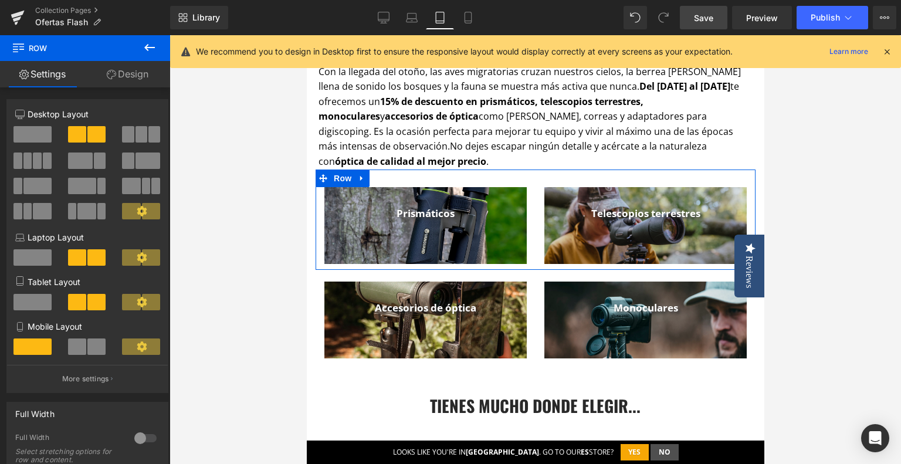
click at [136, 87] on div "6+6 6+6 12+12 Column Size Customizer 6+6 Desktop Layout Laptop Layout Tablet La…" at bounding box center [87, 465] width 175 height 756
click at [133, 78] on link "Design" at bounding box center [127, 74] width 85 height 26
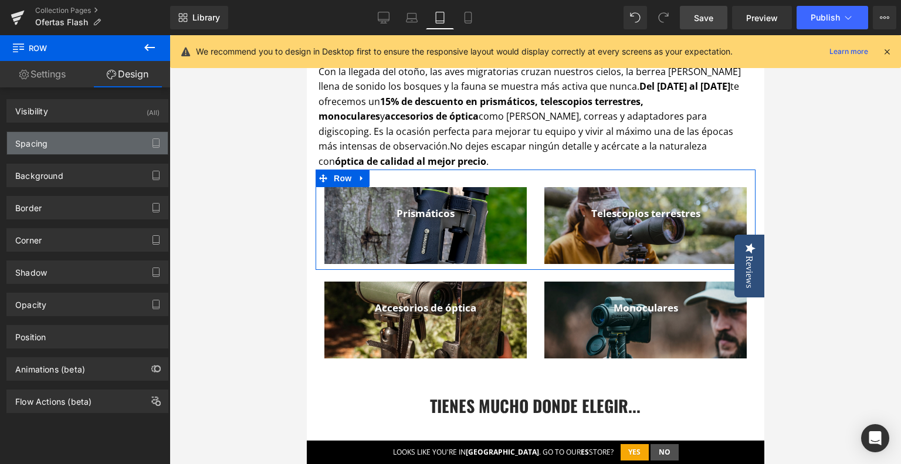
click at [77, 146] on div "Spacing" at bounding box center [87, 143] width 161 height 22
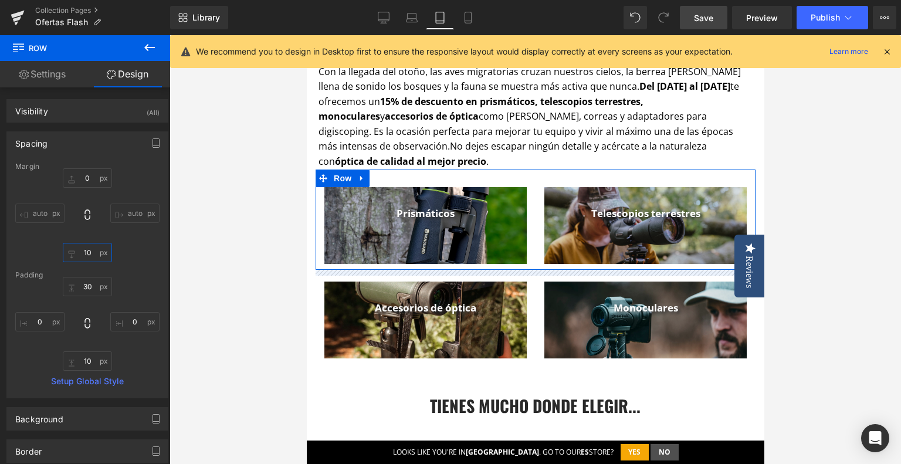
click at [83, 253] on input "10" at bounding box center [87, 252] width 49 height 19
type input "0"
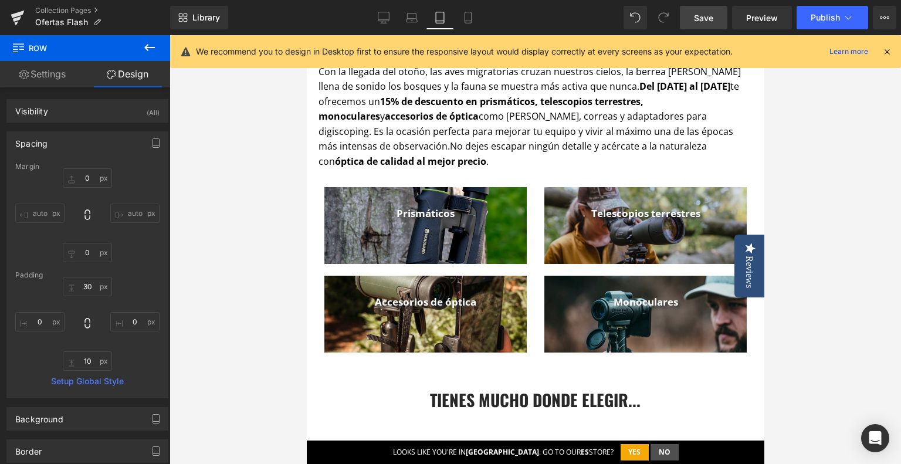
click at [789, 224] on div at bounding box center [536, 249] width 732 height 429
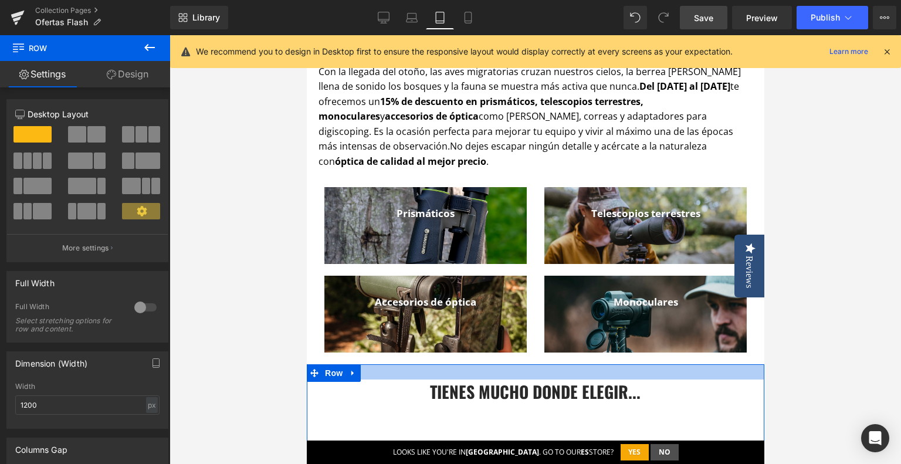
drag, startPoint x: 488, startPoint y: 385, endPoint x: 488, endPoint y: 377, distance: 8.2
click at [488, 377] on div at bounding box center [535, 371] width 458 height 15
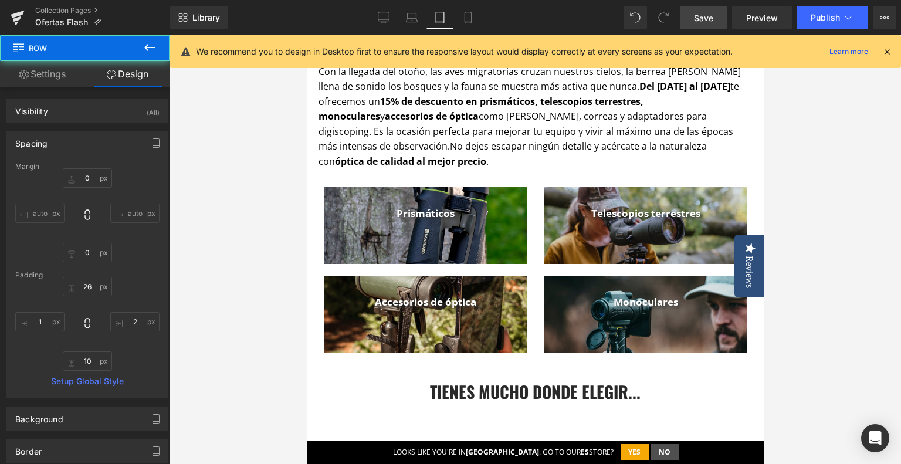
click at [854, 326] on div at bounding box center [536, 249] width 732 height 429
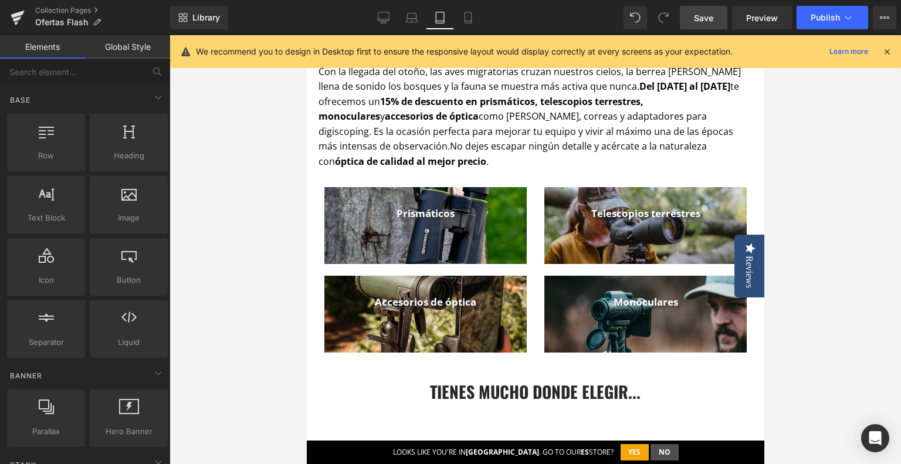
scroll to position [692, 0]
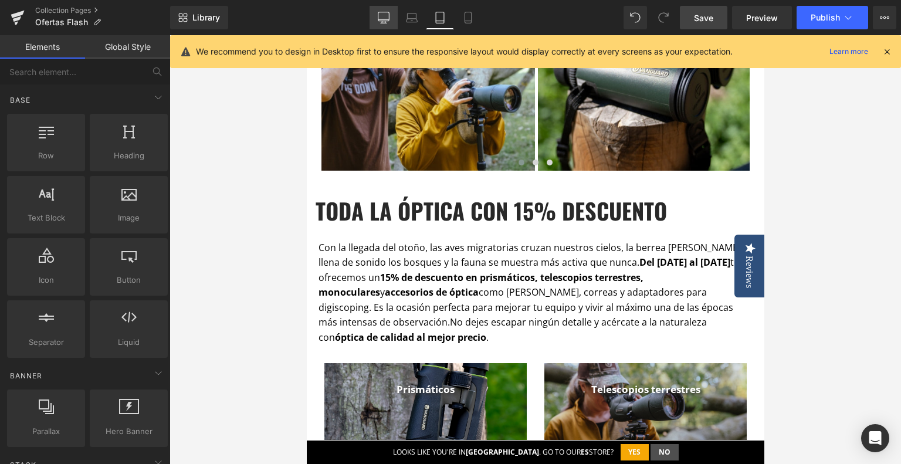
click at [388, 22] on icon at bounding box center [384, 18] width 12 height 12
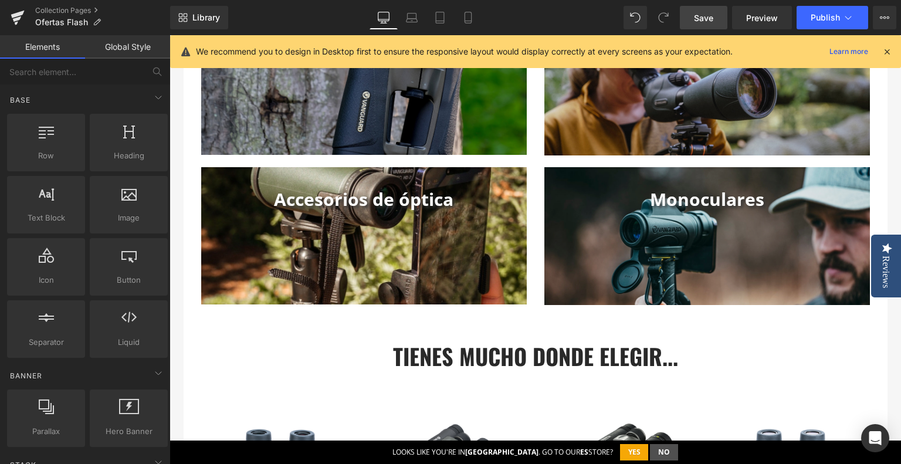
scroll to position [912, 0]
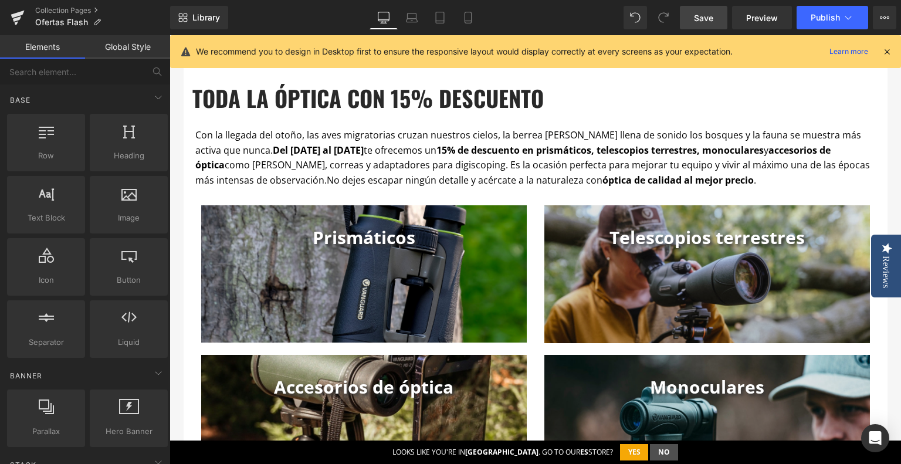
click at [703, 13] on span "Save" at bounding box center [703, 18] width 19 height 12
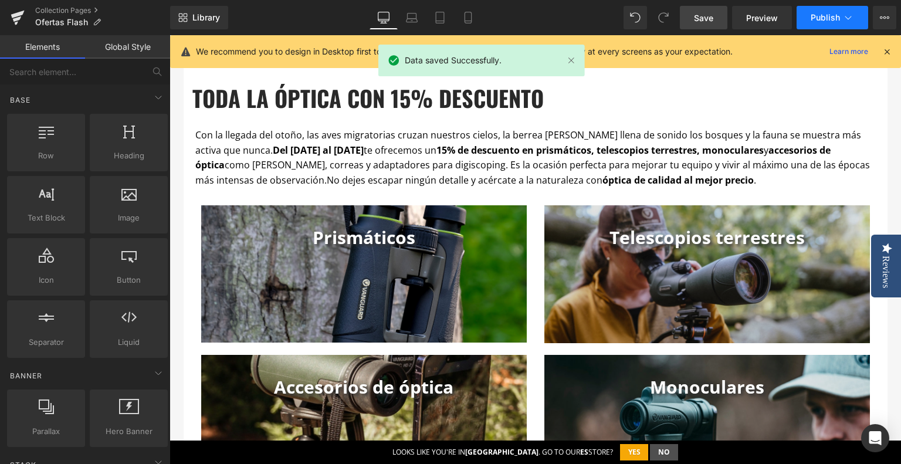
click at [840, 17] on button "Publish" at bounding box center [833, 17] width 72 height 23
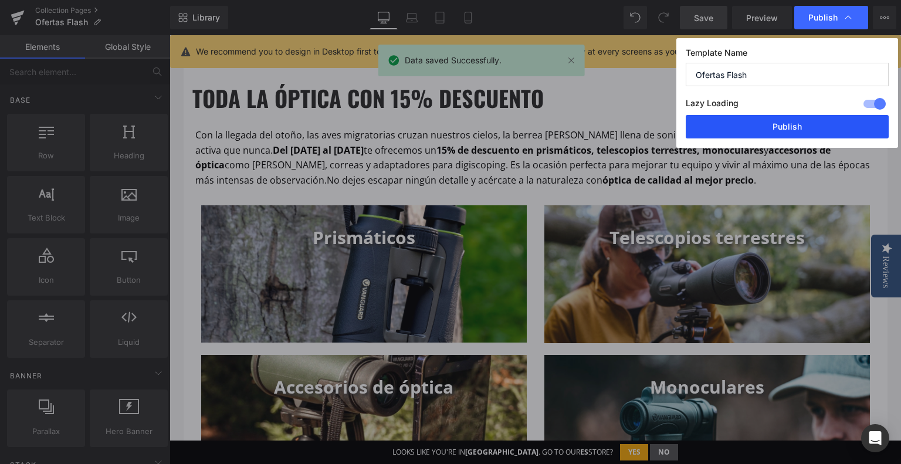
click at [790, 123] on button "Publish" at bounding box center [787, 126] width 203 height 23
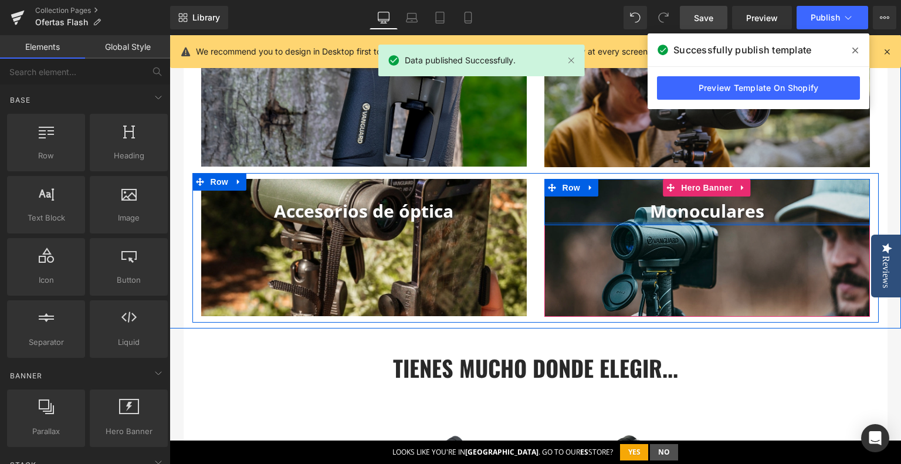
scroll to position [736, 0]
